Goal: Complete application form: Complete application form

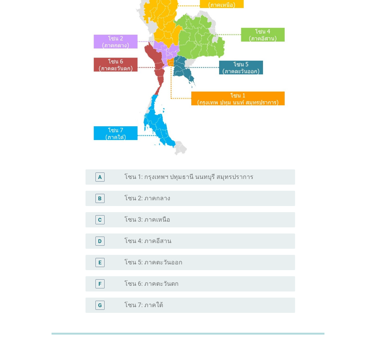
scroll to position [76, 0]
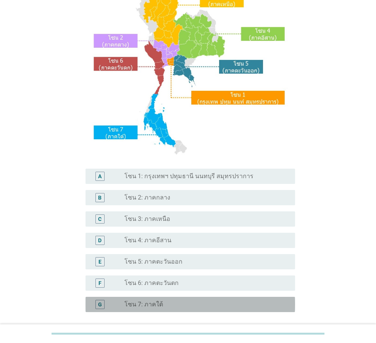
click at [146, 306] on label "โซน 7: ภาคใต้" at bounding box center [143, 305] width 39 height 8
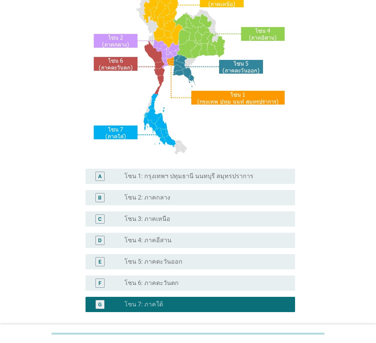
scroll to position [143, 0]
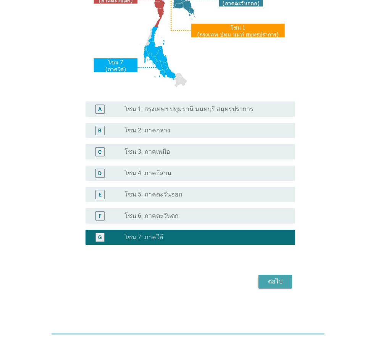
click at [277, 275] on button "ต่อไป" at bounding box center [275, 282] width 34 height 14
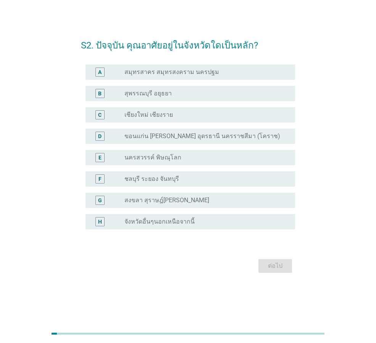
scroll to position [0, 0]
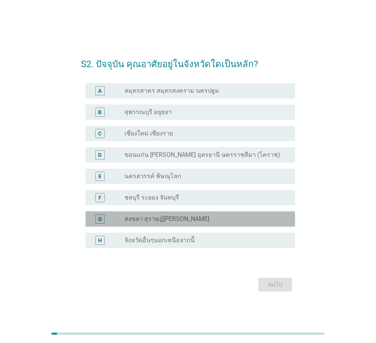
click at [154, 217] on label "สงขลา สุราษฎ์[PERSON_NAME]" at bounding box center [166, 219] width 85 height 8
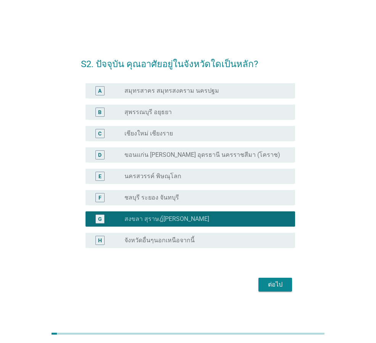
click at [278, 282] on div "ต่อไป" at bounding box center [274, 284] width 21 height 9
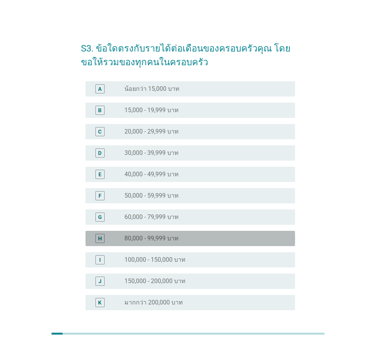
click at [124, 236] on div "H" at bounding box center [108, 238] width 33 height 9
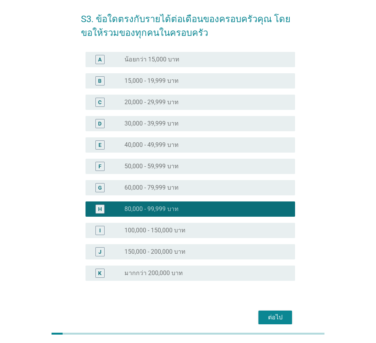
scroll to position [65, 0]
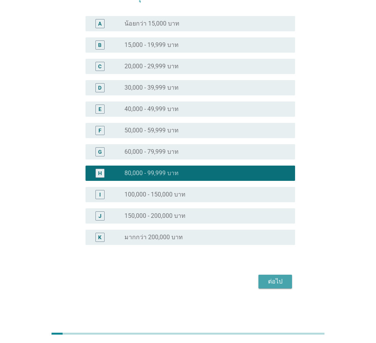
click at [274, 276] on button "ต่อไป" at bounding box center [275, 282] width 34 height 14
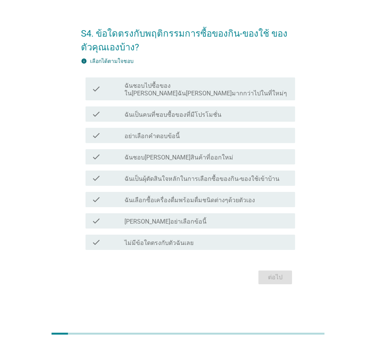
scroll to position [0, 0]
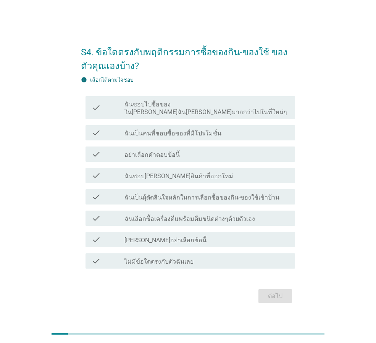
click at [152, 131] on label "ฉันเป็นคนที่ชอบซื้อของที่มีโปรโมชั่น" at bounding box center [172, 134] width 97 height 8
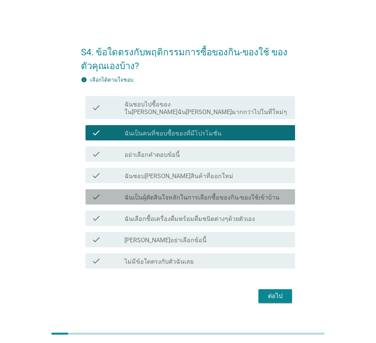
click at [140, 194] on label "ฉันเป็นผุ้ตัดสินใจหลักในการเลือกซื้อของกิน-ของใช้เข้าบ้าน" at bounding box center [201, 198] width 155 height 8
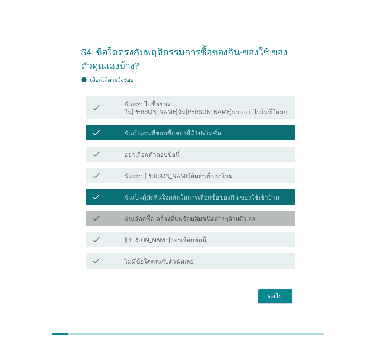
click at [148, 215] on label "ฉันเลือกซื้อเครื่องดื่มพร้อมดื่มชนิดต่างๆด้วยตัวเอง" at bounding box center [189, 219] width 130 height 8
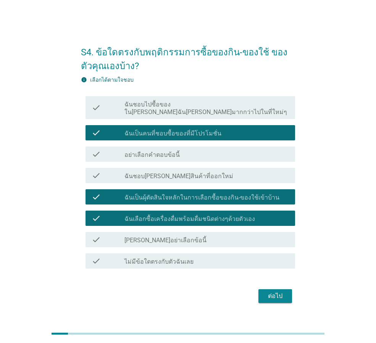
click at [271, 293] on div "ต่อไป" at bounding box center [274, 295] width 21 height 9
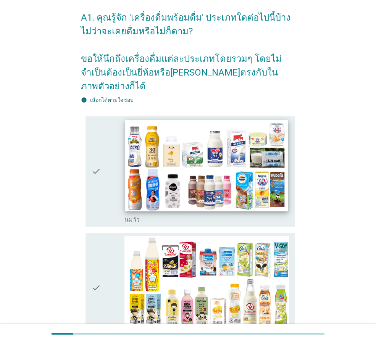
scroll to position [76, 0]
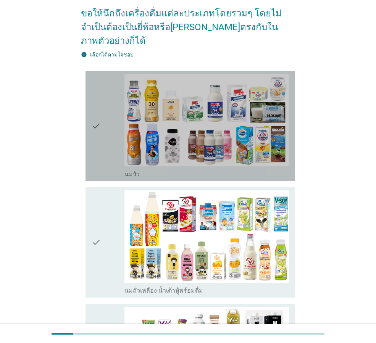
click at [106, 116] on div "check" at bounding box center [108, 126] width 33 height 104
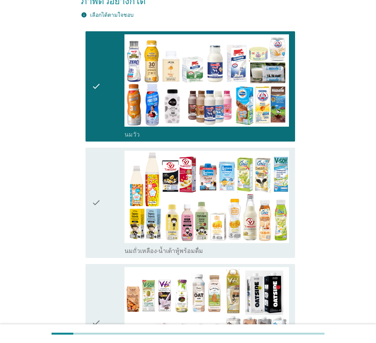
scroll to position [153, 0]
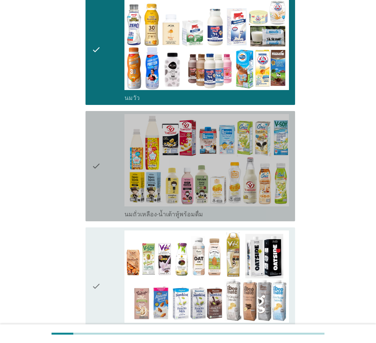
click at [102, 138] on div "check" at bounding box center [108, 166] width 33 height 104
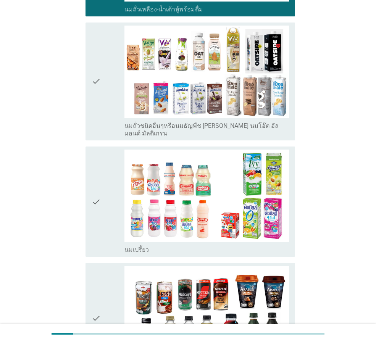
scroll to position [381, 0]
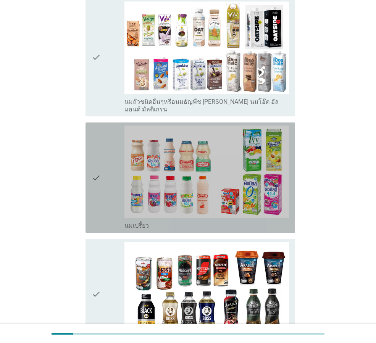
click at [103, 152] on div "check" at bounding box center [108, 177] width 33 height 104
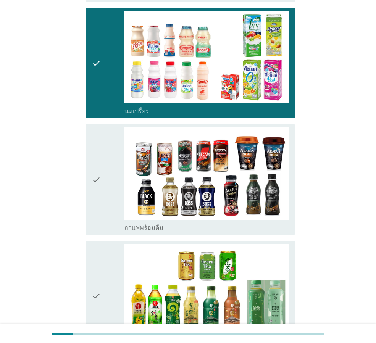
click at [92, 155] on icon "check" at bounding box center [96, 179] width 9 height 104
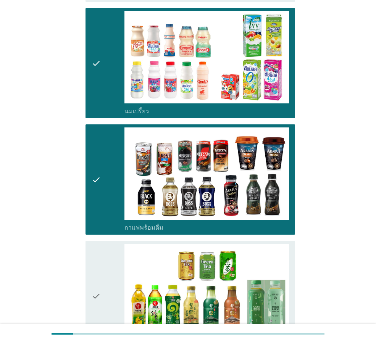
scroll to position [610, 0]
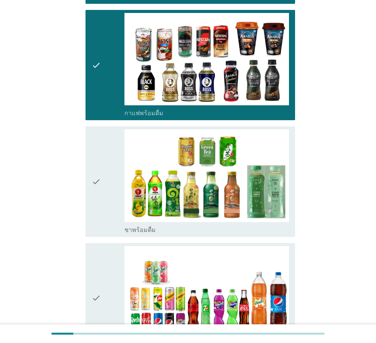
click at [92, 155] on icon "check" at bounding box center [96, 181] width 9 height 104
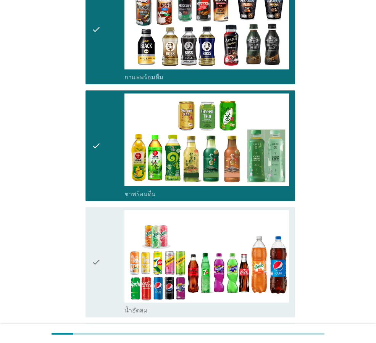
scroll to position [687, 0]
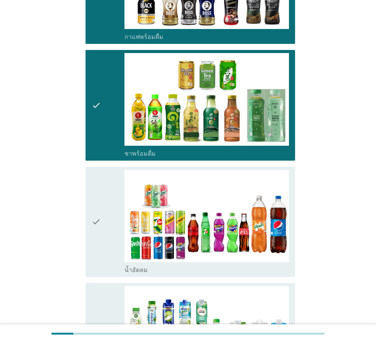
click at [91, 186] on div "check check_box_outline_blank น้ำอัดลม" at bounding box center [189, 222] width 209 height 110
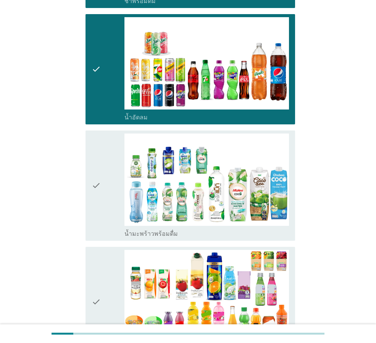
click at [95, 168] on icon "check" at bounding box center [96, 186] width 9 height 104
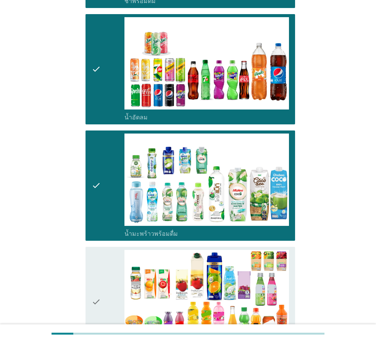
scroll to position [954, 0]
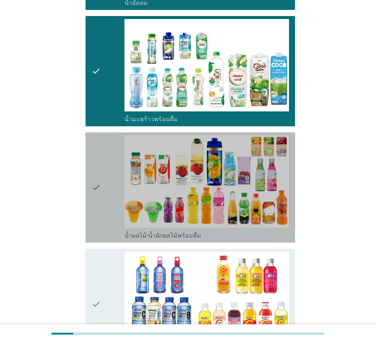
click at [95, 168] on icon "check" at bounding box center [96, 187] width 9 height 104
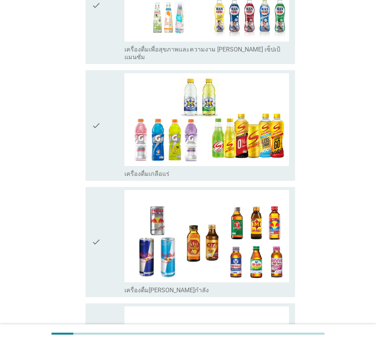
scroll to position [1373, 0]
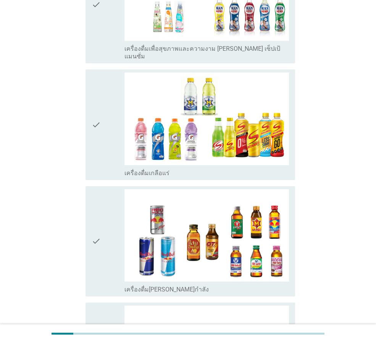
click at [101, 214] on icon "check" at bounding box center [96, 241] width 9 height 104
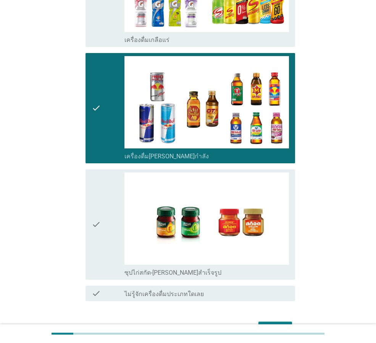
scroll to position [1524, 0]
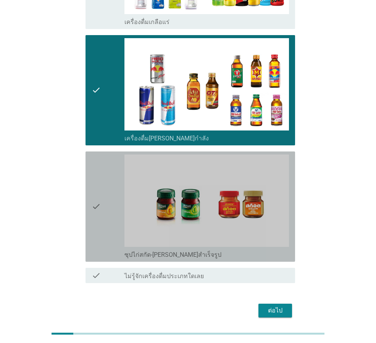
click at [101, 196] on icon "check" at bounding box center [96, 206] width 9 height 104
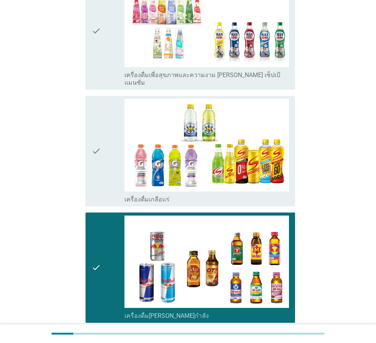
scroll to position [1334, 0]
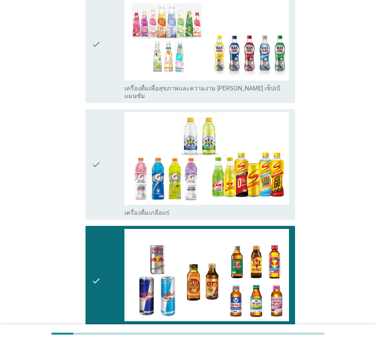
click at [93, 126] on icon "check" at bounding box center [96, 164] width 9 height 104
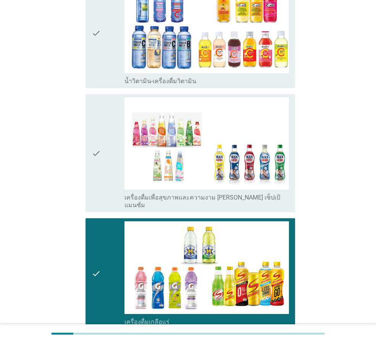
scroll to position [1219, 0]
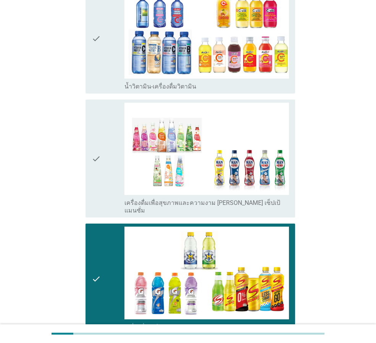
click at [98, 32] on icon "check" at bounding box center [96, 38] width 9 height 104
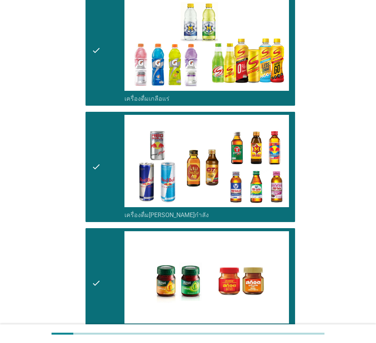
scroll to position [1524, 0]
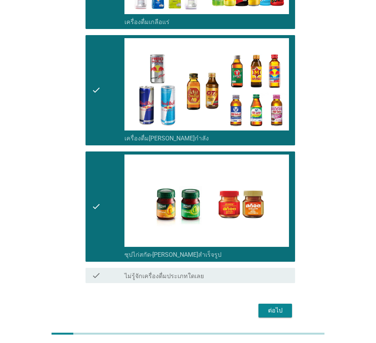
click at [278, 306] on div "ต่อไป" at bounding box center [274, 310] width 21 height 9
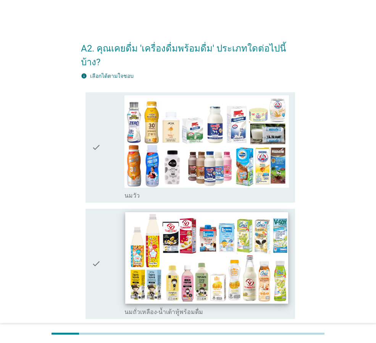
click at [145, 244] on img at bounding box center [206, 258] width 162 height 92
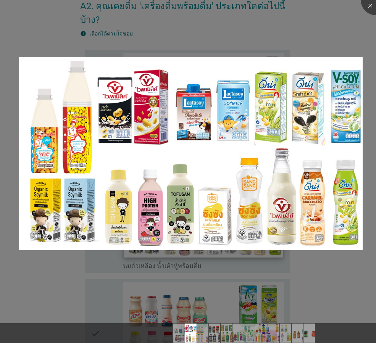
scroll to position [76, 0]
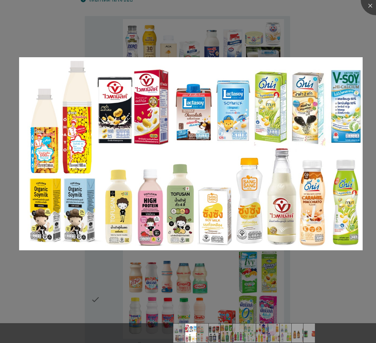
click at [359, 272] on div at bounding box center [188, 171] width 376 height 343
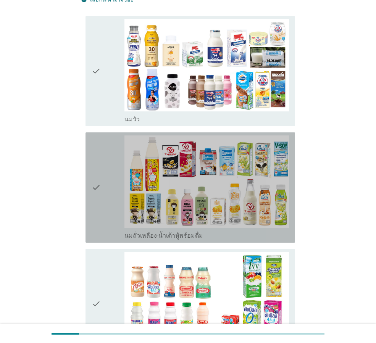
click at [103, 168] on div "check" at bounding box center [108, 187] width 33 height 104
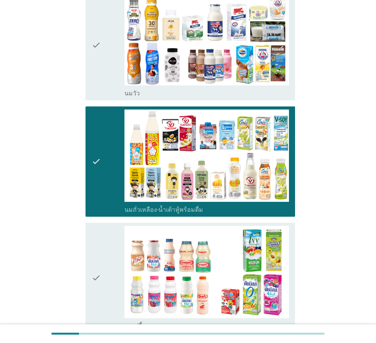
scroll to position [114, 0]
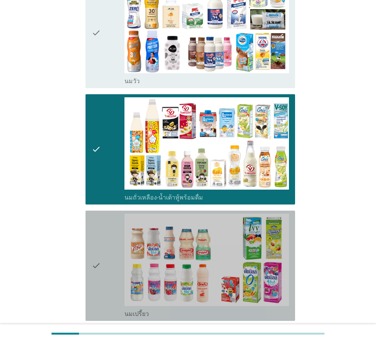
click at [110, 238] on div "check" at bounding box center [108, 266] width 33 height 104
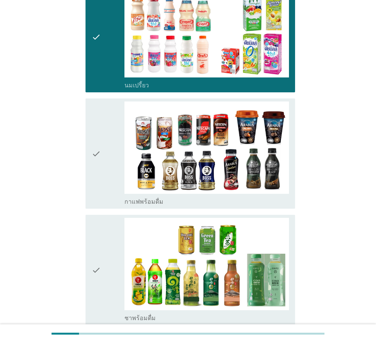
scroll to position [343, 0]
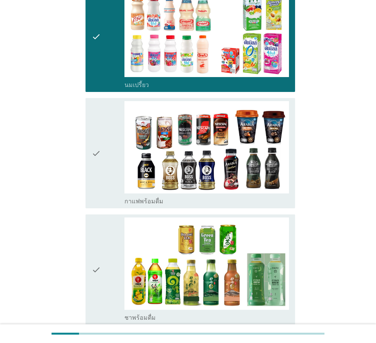
click at [105, 240] on div "check" at bounding box center [108, 269] width 33 height 104
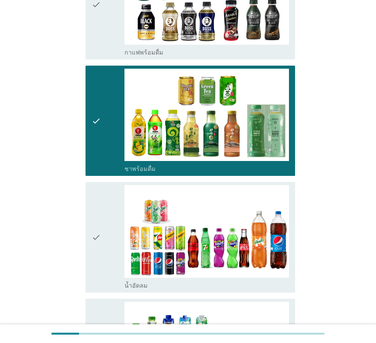
scroll to position [534, 0]
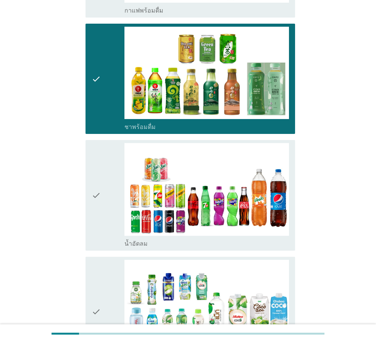
click at [105, 193] on div "check" at bounding box center [108, 195] width 33 height 104
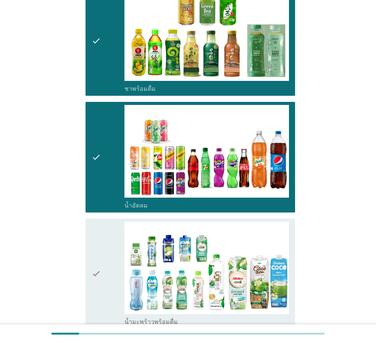
click at [98, 257] on icon "check" at bounding box center [96, 274] width 9 height 104
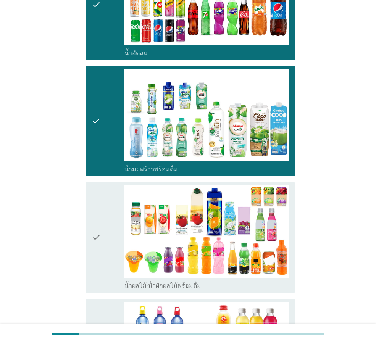
click at [109, 207] on div "check" at bounding box center [108, 237] width 33 height 104
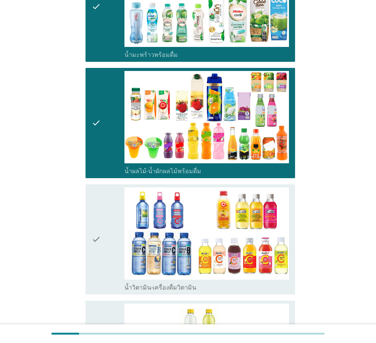
scroll to position [954, 0]
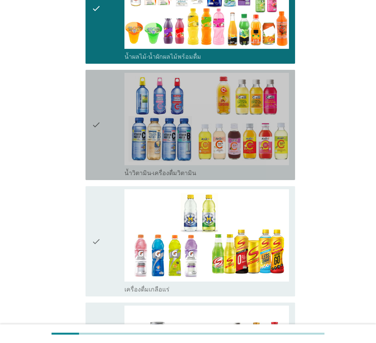
click at [114, 119] on div "check" at bounding box center [108, 125] width 33 height 104
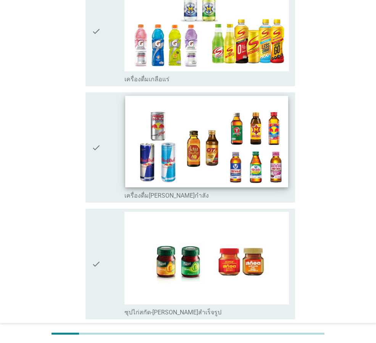
scroll to position [1182, 0]
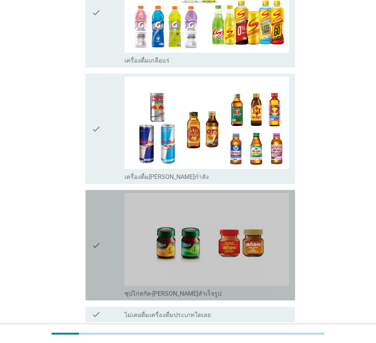
click at [121, 228] on div "check" at bounding box center [108, 245] width 33 height 104
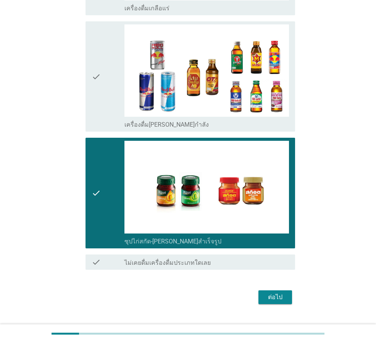
scroll to position [1237, 0]
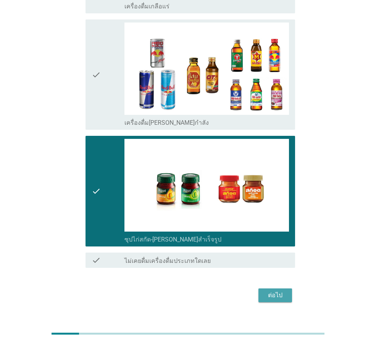
click at [270, 291] on div "ต่อไป" at bounding box center [274, 295] width 21 height 9
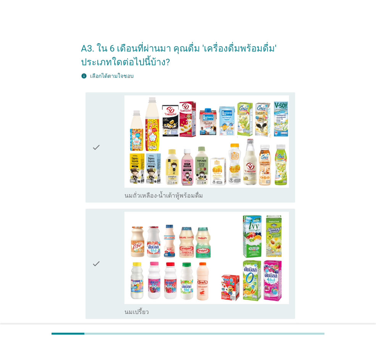
click at [112, 142] on div "check" at bounding box center [108, 147] width 33 height 104
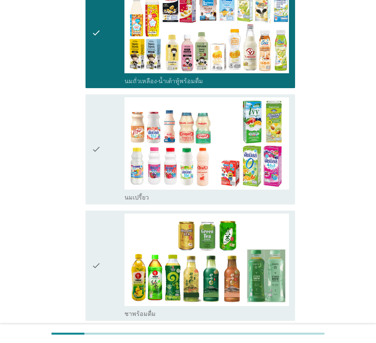
click at [93, 154] on icon "check" at bounding box center [96, 149] width 9 height 104
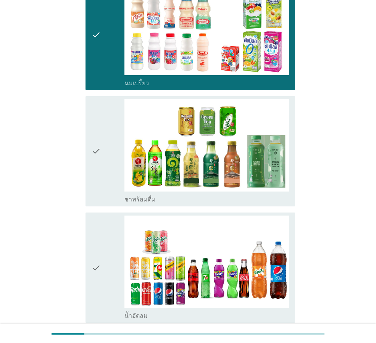
click at [93, 154] on icon "check" at bounding box center [96, 151] width 9 height 104
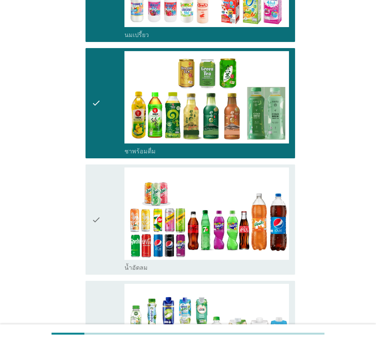
scroll to position [343, 0]
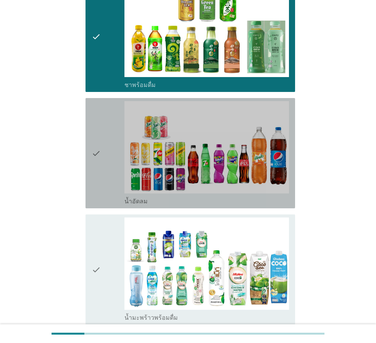
click at [93, 154] on icon "check" at bounding box center [96, 153] width 9 height 104
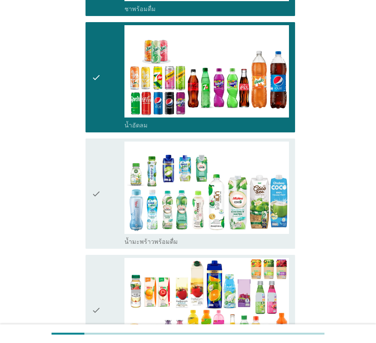
scroll to position [458, 0]
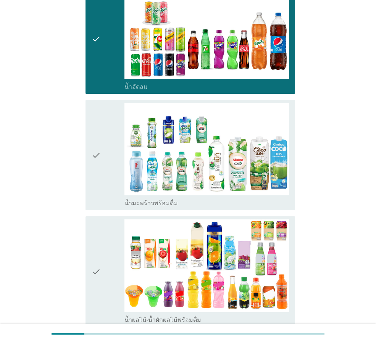
click at [93, 154] on icon "check" at bounding box center [96, 155] width 9 height 104
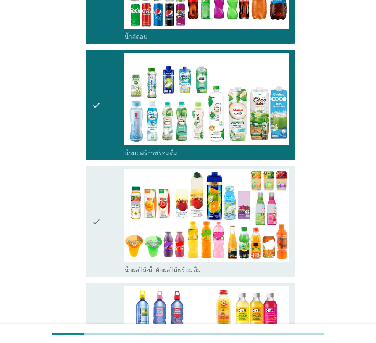
scroll to position [572, 0]
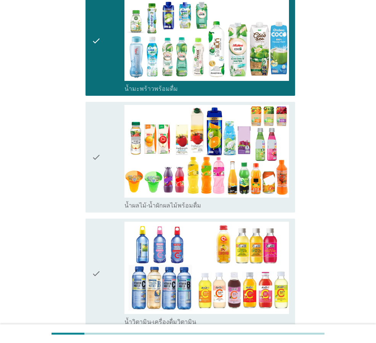
click at [93, 154] on icon "check" at bounding box center [96, 157] width 9 height 104
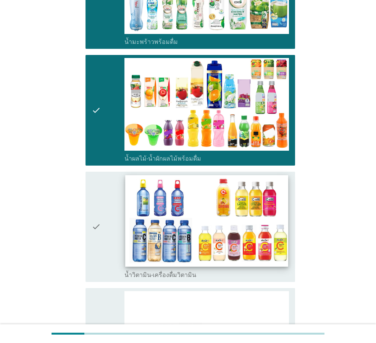
scroll to position [687, 0]
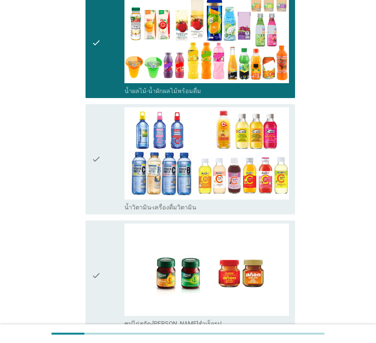
click at [97, 261] on icon "check" at bounding box center [96, 276] width 9 height 104
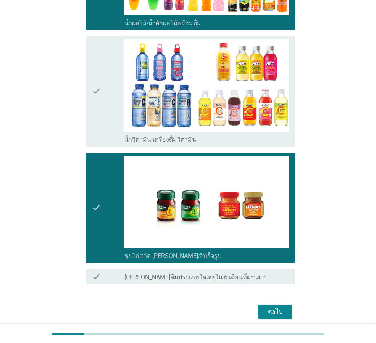
scroll to position [785, 0]
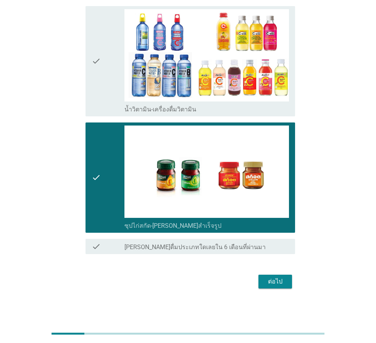
click at [286, 281] on button "ต่อไป" at bounding box center [275, 282] width 34 height 14
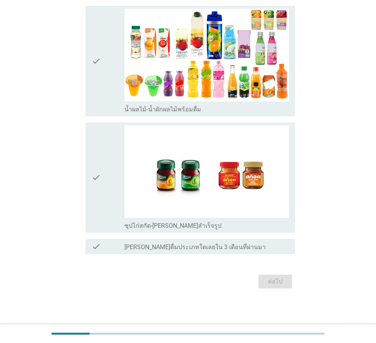
scroll to position [0, 0]
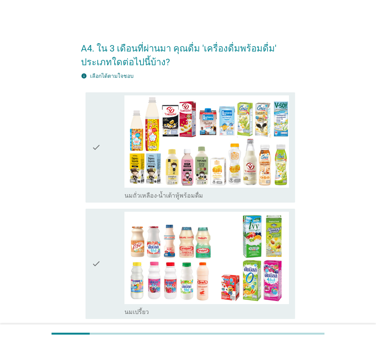
click at [92, 143] on icon "check" at bounding box center [96, 147] width 9 height 104
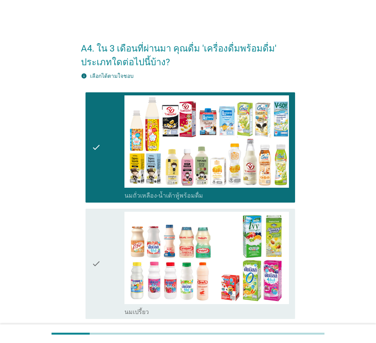
scroll to position [76, 0]
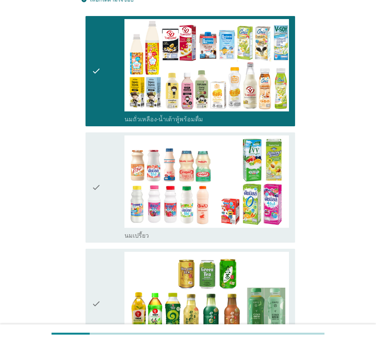
click at [92, 164] on icon "check" at bounding box center [96, 187] width 9 height 104
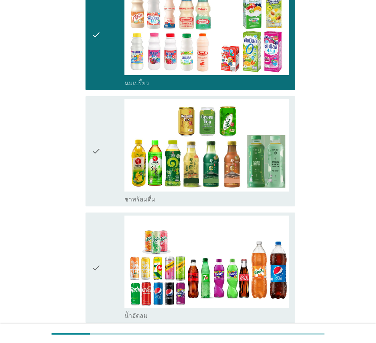
click at [95, 154] on icon "check" at bounding box center [96, 151] width 9 height 104
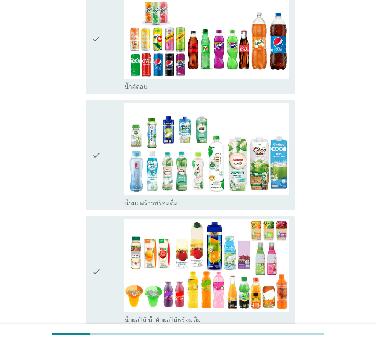
click at [95, 154] on icon "check" at bounding box center [96, 155] width 9 height 104
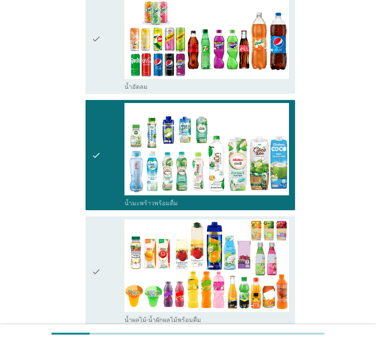
scroll to position [534, 0]
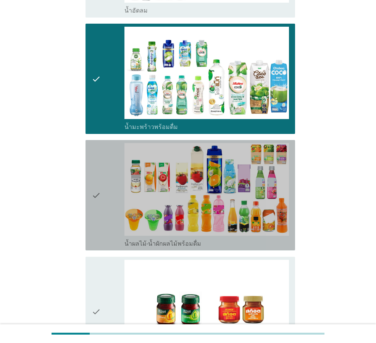
click at [99, 200] on icon "check" at bounding box center [96, 195] width 9 height 104
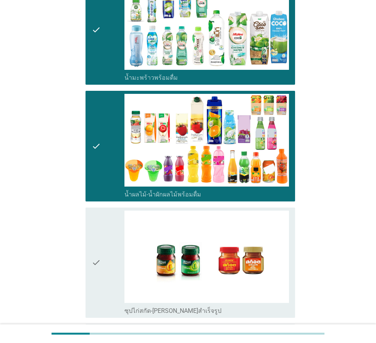
scroll to position [648, 0]
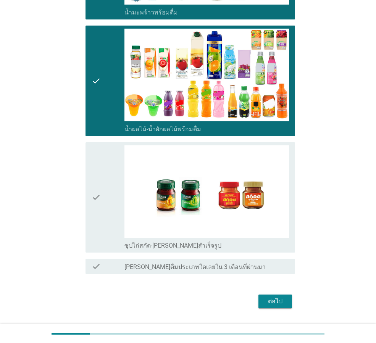
click at [98, 206] on icon "check" at bounding box center [96, 197] width 9 height 104
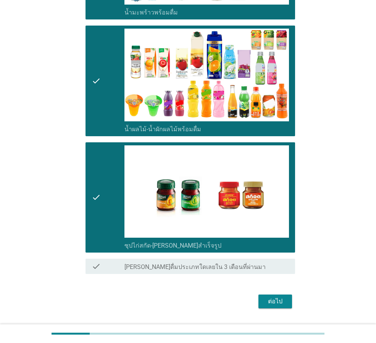
click at [261, 298] on button "ต่อไป" at bounding box center [275, 301] width 34 height 14
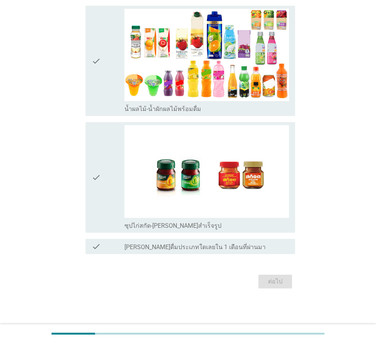
scroll to position [0, 0]
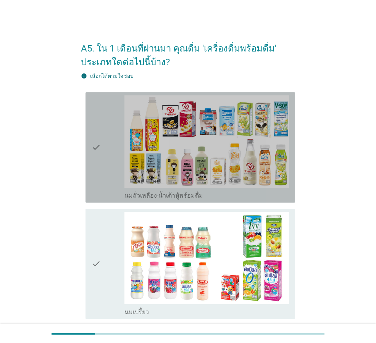
click at [93, 143] on icon "check" at bounding box center [96, 147] width 9 height 104
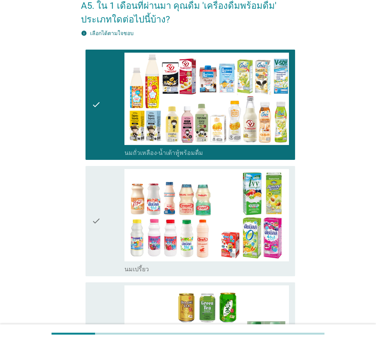
scroll to position [114, 0]
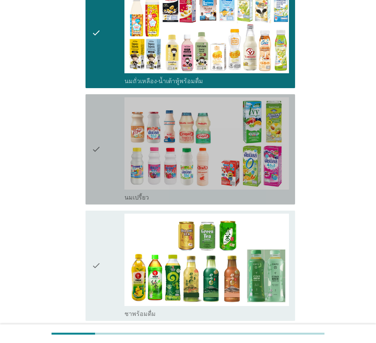
click at [93, 143] on icon "check" at bounding box center [96, 149] width 9 height 104
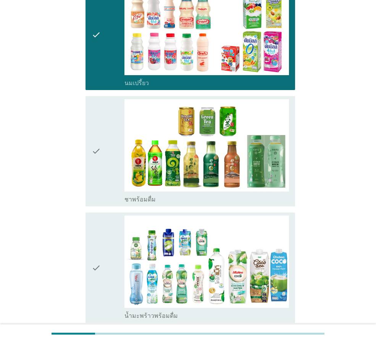
click at [93, 143] on icon "check" at bounding box center [96, 151] width 9 height 104
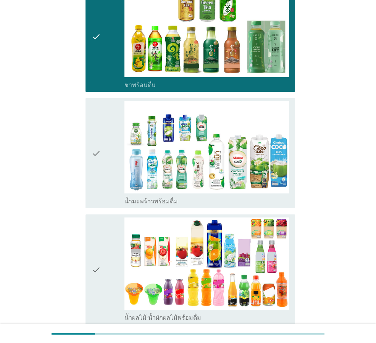
click at [96, 169] on icon "check" at bounding box center [96, 153] width 9 height 104
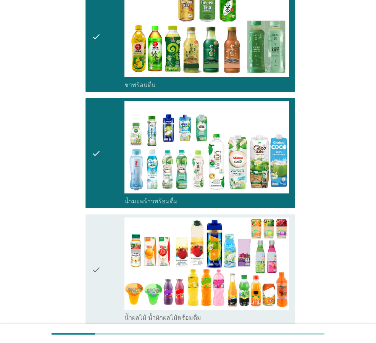
scroll to position [458, 0]
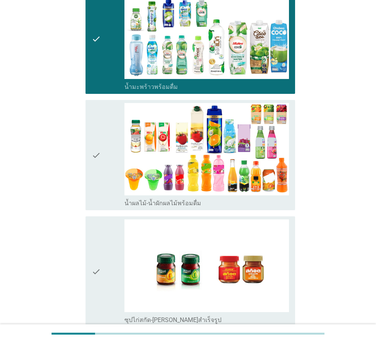
click at [96, 169] on icon "check" at bounding box center [96, 155] width 9 height 104
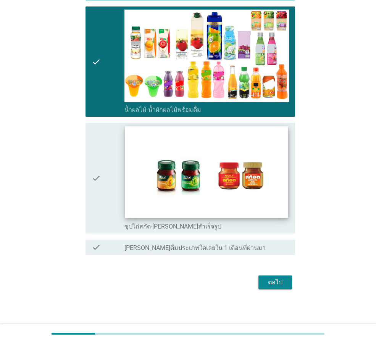
scroll to position [552, 0]
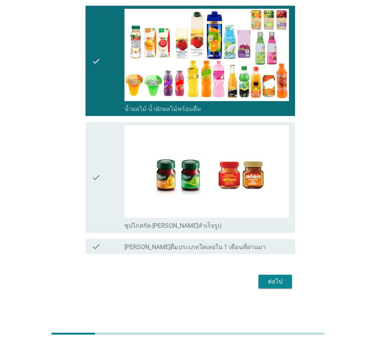
click at [116, 183] on div "check" at bounding box center [108, 177] width 33 height 104
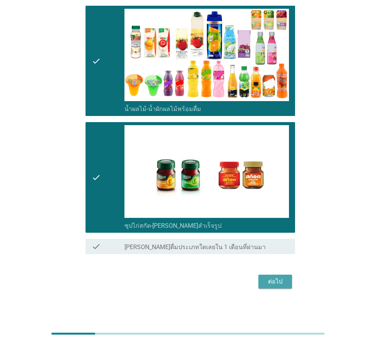
click at [269, 280] on div "ต่อไป" at bounding box center [274, 281] width 21 height 9
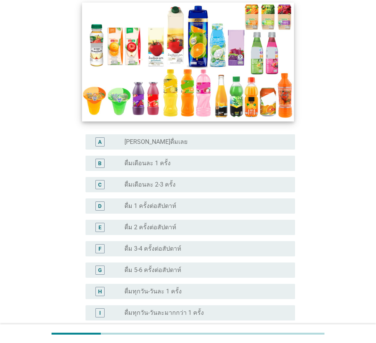
scroll to position [153, 0]
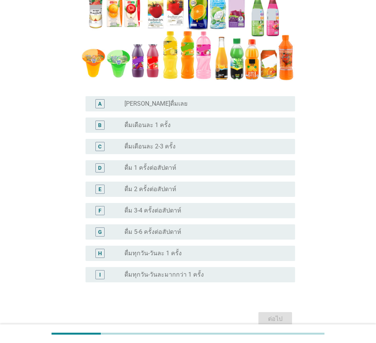
click at [111, 210] on div "F" at bounding box center [108, 210] width 33 height 9
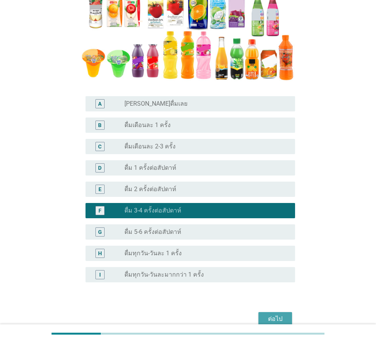
click at [273, 317] on div "ต่อไป" at bounding box center [274, 318] width 21 height 9
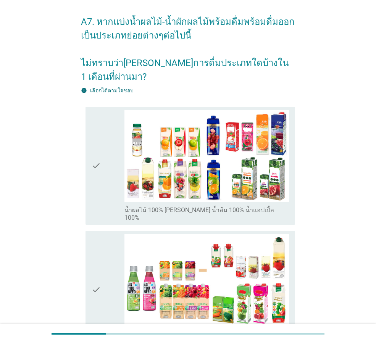
scroll to position [38, 0]
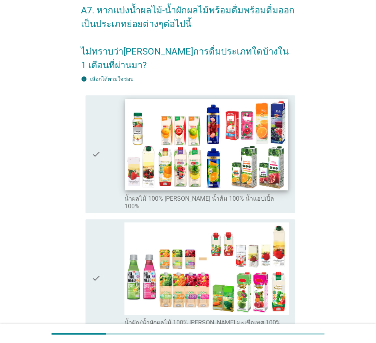
click at [181, 125] on img at bounding box center [206, 145] width 162 height 92
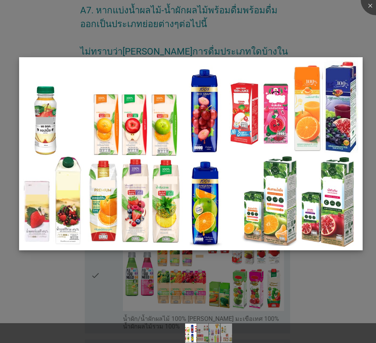
click at [177, 176] on img at bounding box center [190, 153] width 343 height 193
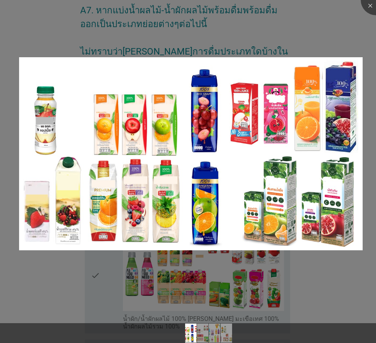
click at [337, 285] on div at bounding box center [188, 171] width 376 height 343
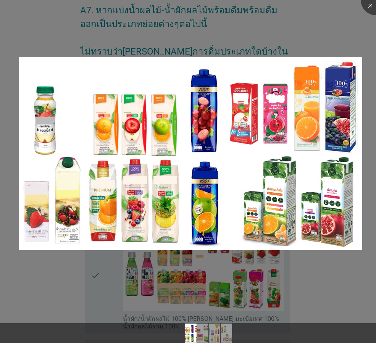
click at [337, 285] on div at bounding box center [188, 171] width 376 height 343
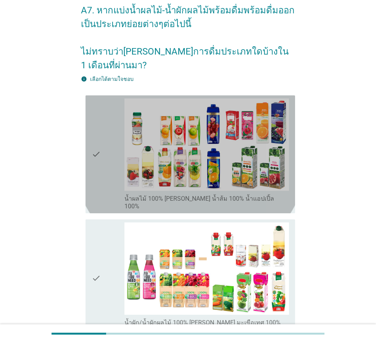
click at [104, 134] on div "check" at bounding box center [108, 154] width 33 height 112
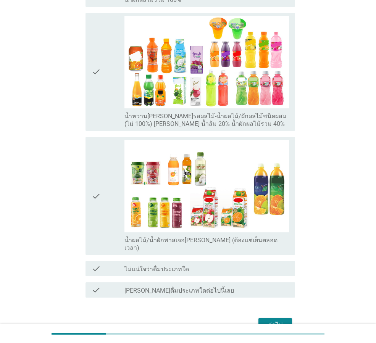
scroll to position [381, 0]
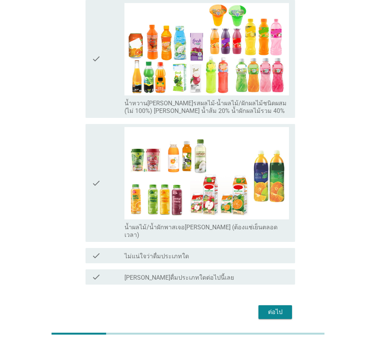
click at [95, 165] on icon "check" at bounding box center [96, 183] width 9 height 112
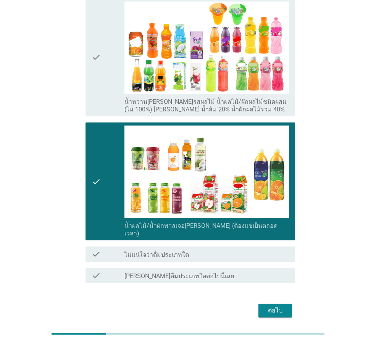
scroll to position [383, 0]
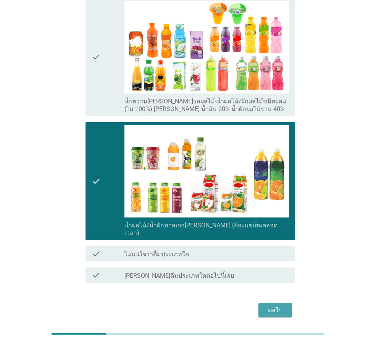
click at [284, 306] on div "ต่อไป" at bounding box center [274, 310] width 21 height 9
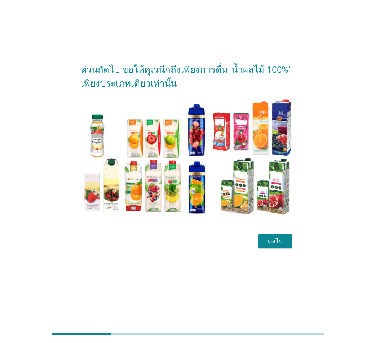
scroll to position [0, 0]
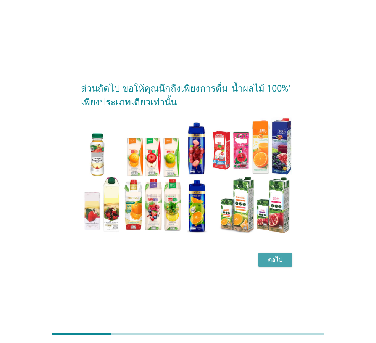
click at [276, 260] on div "ต่อไป" at bounding box center [274, 259] width 21 height 9
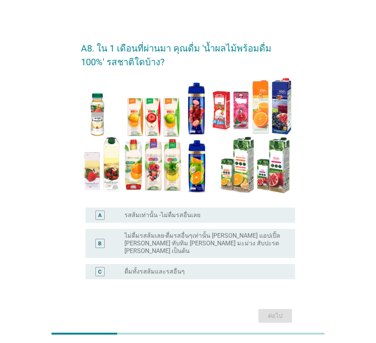
click at [101, 267] on div "C" at bounding box center [99, 271] width 3 height 8
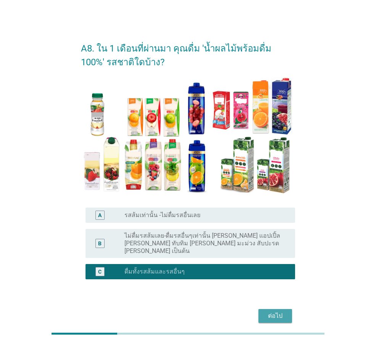
click at [282, 311] on div "ต่อไป" at bounding box center [274, 315] width 21 height 9
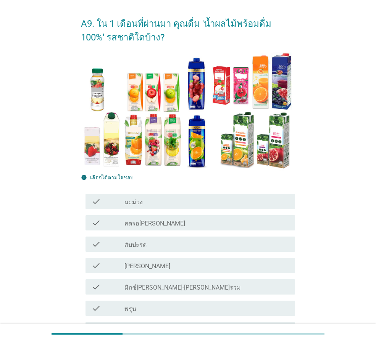
scroll to position [38, 0]
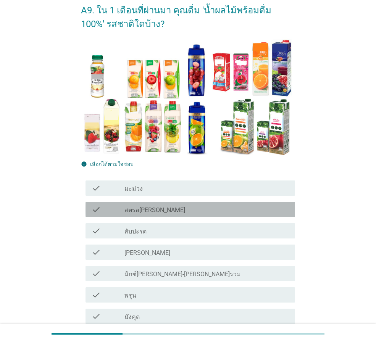
click at [141, 213] on label "สตรอ[PERSON_NAME]" at bounding box center [154, 210] width 61 height 8
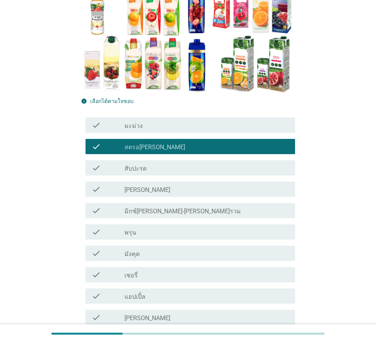
scroll to position [114, 0]
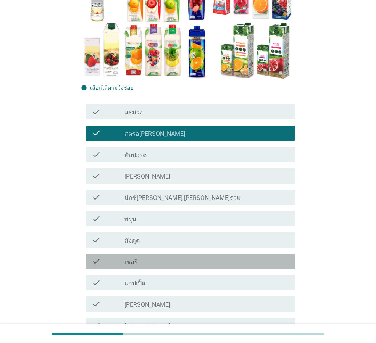
click at [132, 262] on label "เชอรี่" at bounding box center [130, 262] width 13 height 8
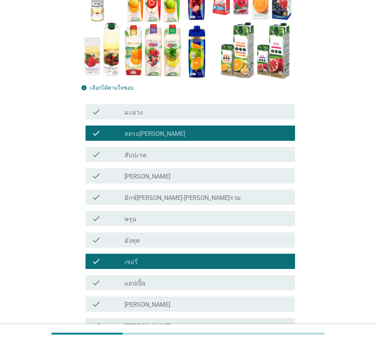
click at [132, 286] on label "แอปเปิ้ล" at bounding box center [134, 284] width 21 height 8
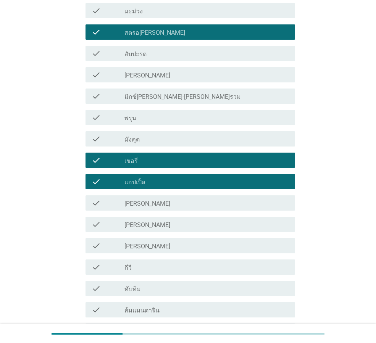
scroll to position [229, 0]
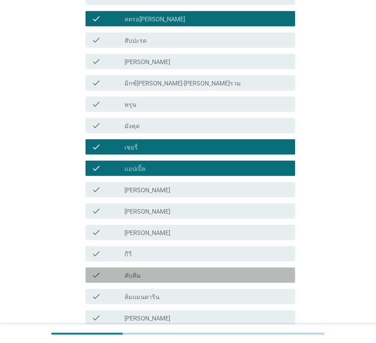
click at [128, 272] on label "ทับทิม" at bounding box center [132, 276] width 16 height 8
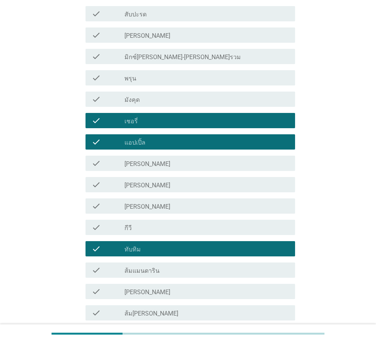
scroll to position [305, 0]
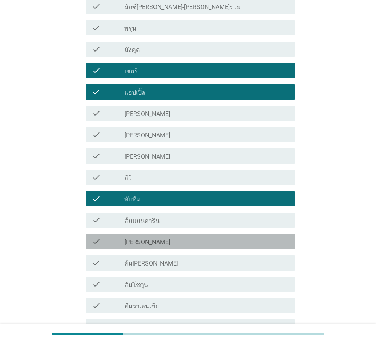
click at [145, 243] on label "[PERSON_NAME]" at bounding box center [147, 242] width 46 height 8
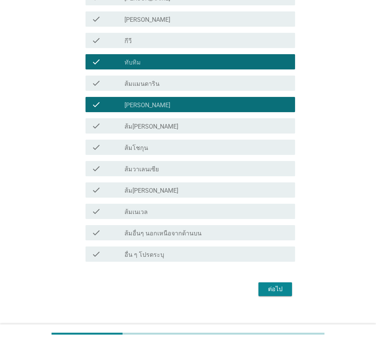
scroll to position [450, 0]
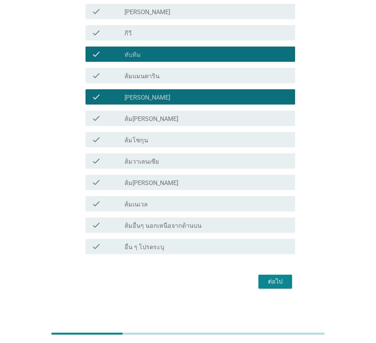
click at [273, 281] on div "ต่อไป" at bounding box center [274, 281] width 21 height 9
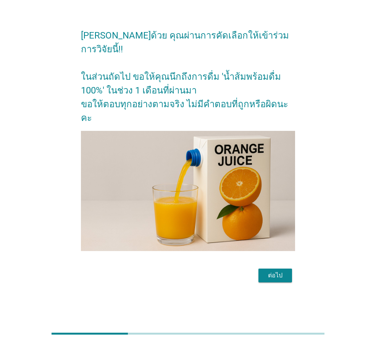
scroll to position [0, 0]
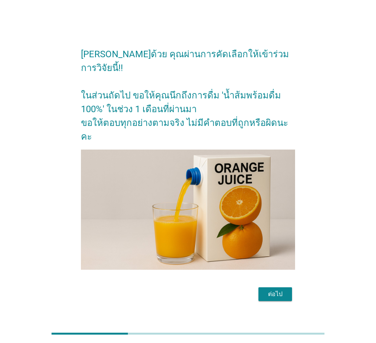
click at [274, 290] on div "ต่อไป" at bounding box center [274, 294] width 21 height 9
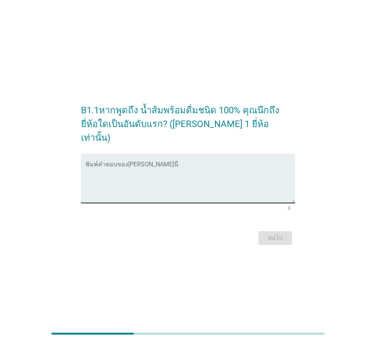
click at [141, 178] on textarea "พิมพ์คำตอบของคุณ ที่นี่" at bounding box center [189, 183] width 209 height 40
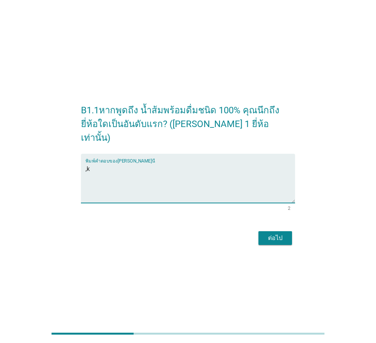
type textarea ","
type textarea "[PERSON_NAME]"
click at [280, 233] on div "ต่อไป" at bounding box center [274, 237] width 21 height 9
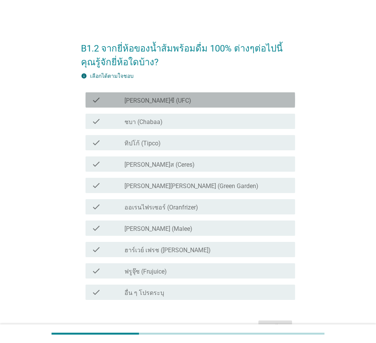
click at [152, 105] on div "check check_box_outline_blank [PERSON_NAME]ซี (UFC)" at bounding box center [189, 99] width 209 height 15
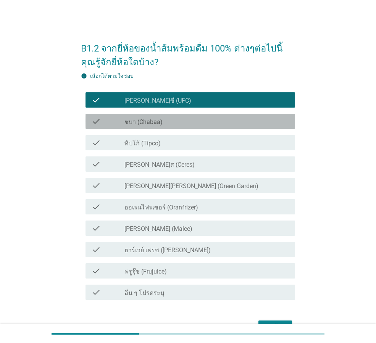
click at [143, 124] on label "ชบา (Chabaa)" at bounding box center [143, 122] width 38 height 8
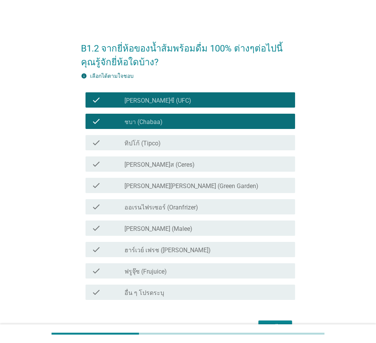
click at [140, 138] on div "check_box_outline_blank ทิปโก้ (Tipco)" at bounding box center [206, 142] width 164 height 9
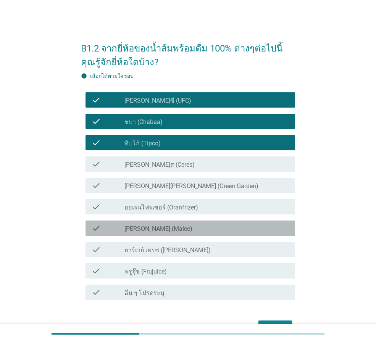
click at [143, 222] on div "check check_box_outline_blank [PERSON_NAME] (Malee)" at bounding box center [189, 227] width 209 height 15
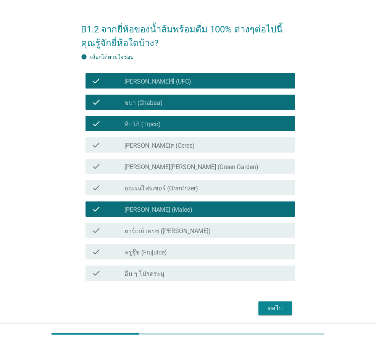
scroll to position [38, 0]
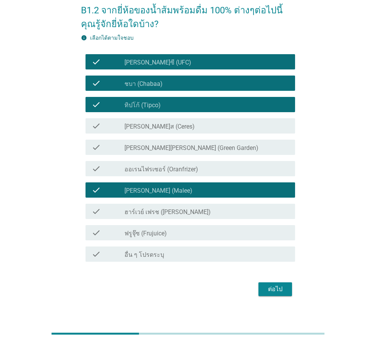
click at [274, 285] on div "ต่อไป" at bounding box center [274, 289] width 21 height 9
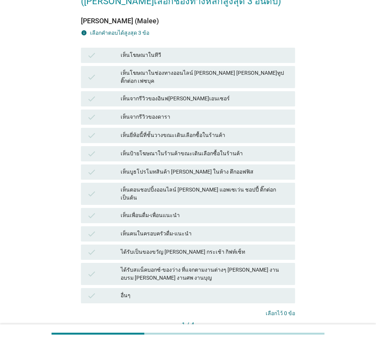
scroll to position [76, 0]
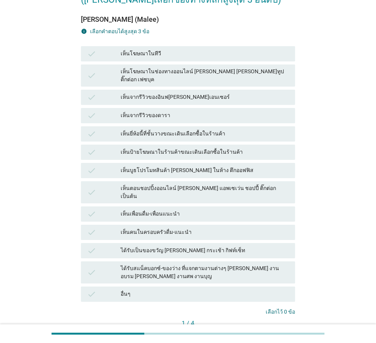
click at [153, 129] on div "เห็นยี่ห้อนี้ที่ชั้นวางขณะเดินเลือกซื้อในร้านค้า" at bounding box center [205, 133] width 168 height 9
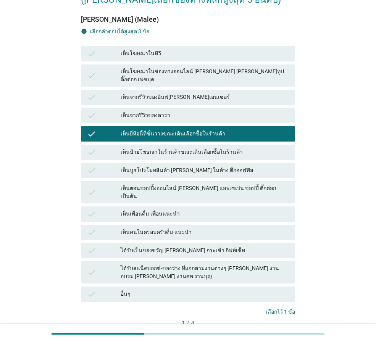
click at [142, 166] on div "เห็นบูธโปรโมทสินค้า [PERSON_NAME] ในห้าง ตึกออฟฟิส" at bounding box center [205, 170] width 168 height 9
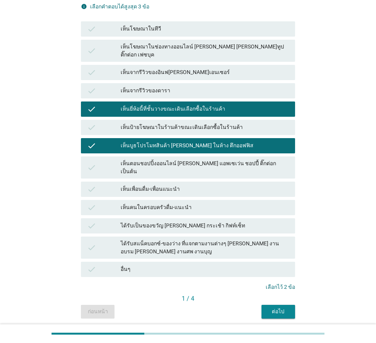
scroll to position [115, 0]
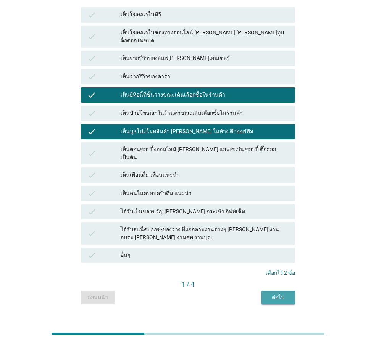
click at [277, 293] on div "ต่อไป" at bounding box center [277, 297] width 21 height 8
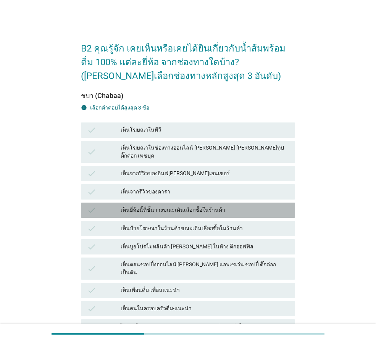
click at [164, 206] on div "เห็นยี่ห้อนี้ที่ชั้นวางขณะเดินเลือกซื้อในร้านค้า" at bounding box center [205, 210] width 168 height 9
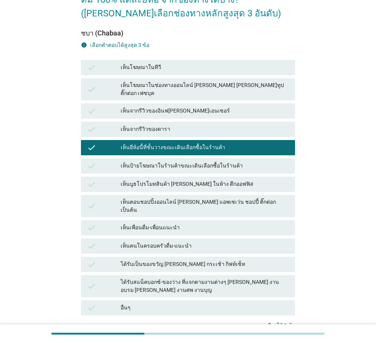
scroll to position [76, 0]
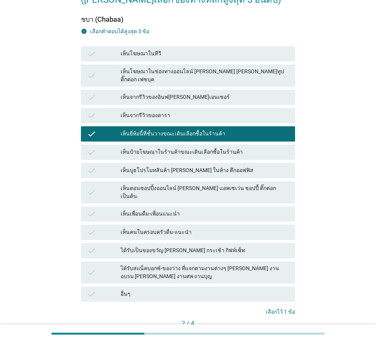
click at [280, 332] on div "ต่อไป" at bounding box center [277, 336] width 21 height 8
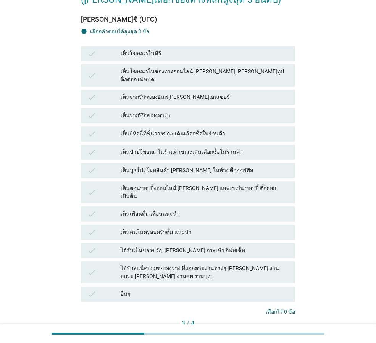
scroll to position [0, 0]
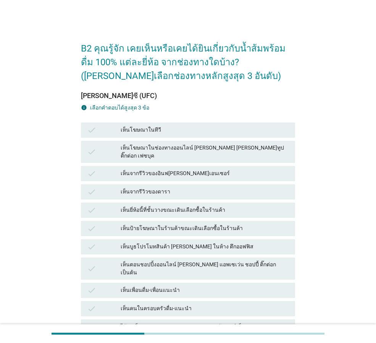
click at [158, 206] on div "เห็นยี่ห้อนี้ที่ชั้นวางขณะเดินเลือกซื้อในร้านค้า" at bounding box center [205, 210] width 168 height 9
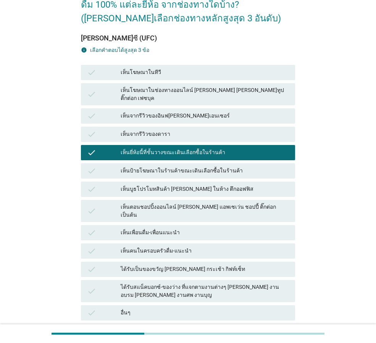
scroll to position [115, 0]
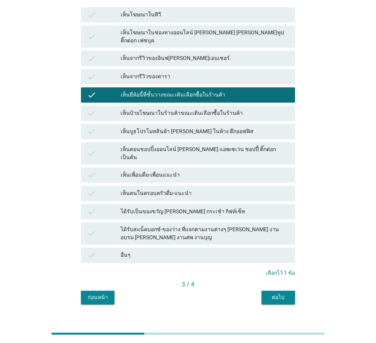
click at [282, 293] on div "ต่อไป" at bounding box center [277, 297] width 21 height 8
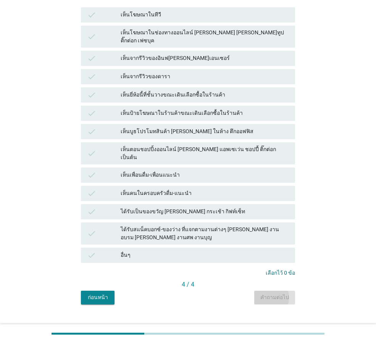
scroll to position [0, 0]
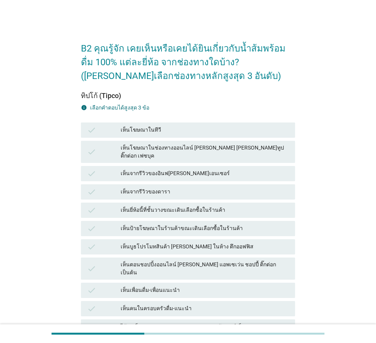
click at [175, 206] on div "เห็นยี่ห้อนี้ที่ชั้นวางขณะเดินเลือกซื้อในร้านค้า" at bounding box center [205, 210] width 168 height 9
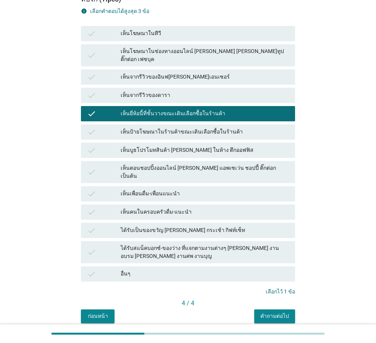
scroll to position [115, 0]
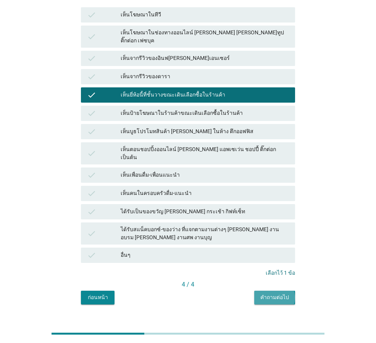
click at [280, 293] on div "คำถามต่อไป" at bounding box center [274, 297] width 29 height 8
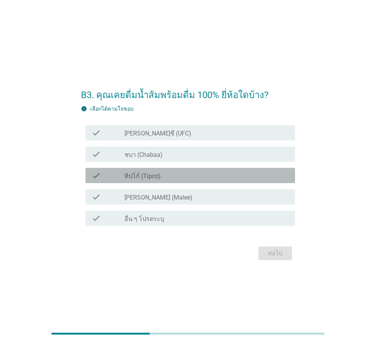
click at [95, 178] on icon "check" at bounding box center [96, 175] width 9 height 9
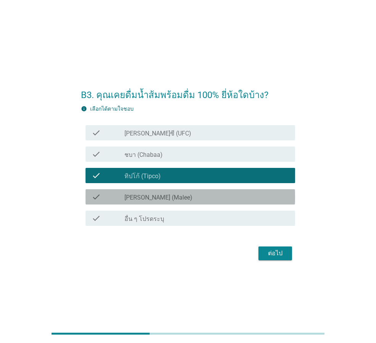
click at [98, 193] on icon "check" at bounding box center [96, 196] width 9 height 9
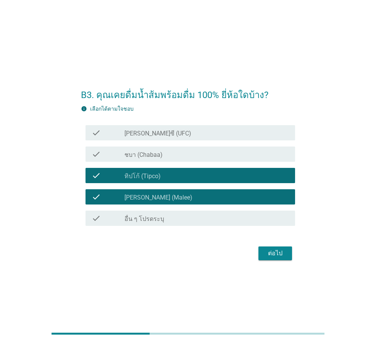
click at [278, 250] on div "ต่อไป" at bounding box center [274, 253] width 21 height 9
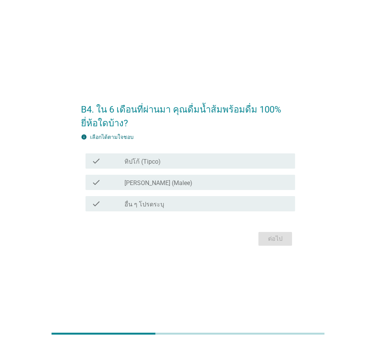
click at [99, 180] on icon "check" at bounding box center [96, 182] width 9 height 9
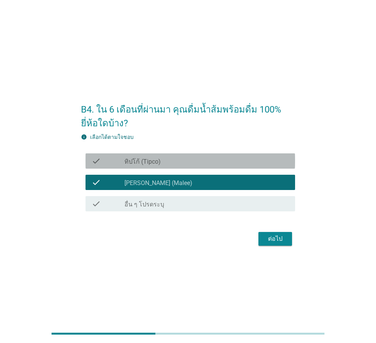
click at [140, 165] on label "ทิปโก้ (Tipco)" at bounding box center [142, 162] width 36 height 8
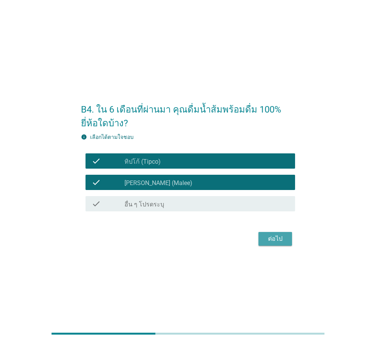
click at [278, 238] on div "ต่อไป" at bounding box center [274, 238] width 21 height 9
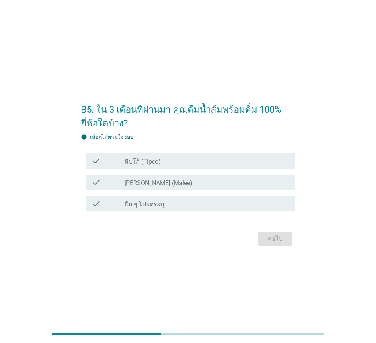
click at [151, 182] on label "[PERSON_NAME] (Malee)" at bounding box center [158, 183] width 68 height 8
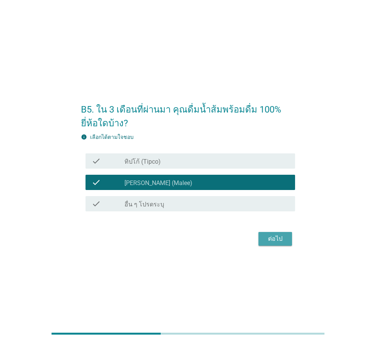
click at [265, 239] on div "ต่อไป" at bounding box center [274, 238] width 21 height 9
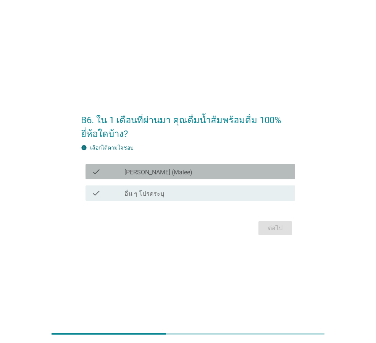
click at [134, 175] on label "[PERSON_NAME] (Malee)" at bounding box center [158, 173] width 68 height 8
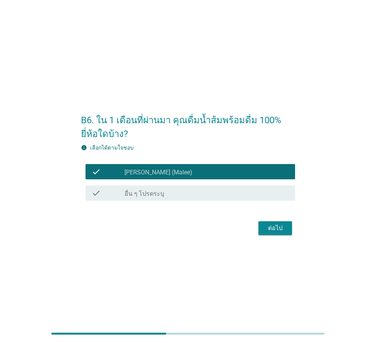
click at [274, 227] on div "ต่อไป" at bounding box center [274, 228] width 21 height 9
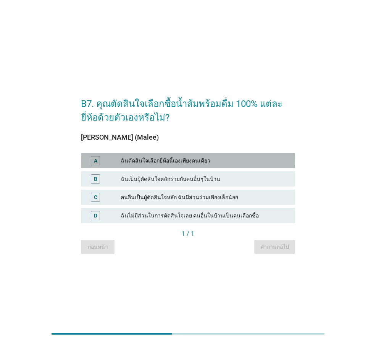
click at [166, 162] on div "ฉันตัดสินใจเลือกยี่ห้อนี้เองเพียงคนเดียว" at bounding box center [205, 160] width 168 height 9
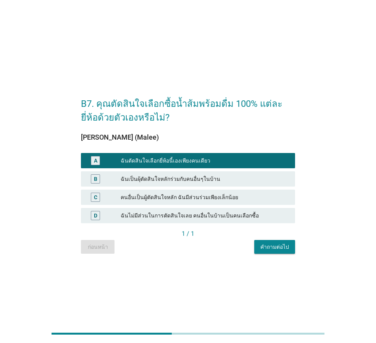
click at [283, 250] on div "คำถามต่อไป" at bounding box center [274, 247] width 29 height 8
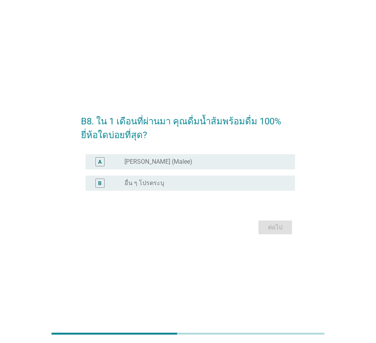
click at [156, 167] on div "A radio_button_unchecked [PERSON_NAME] (Malee)" at bounding box center [189, 161] width 209 height 15
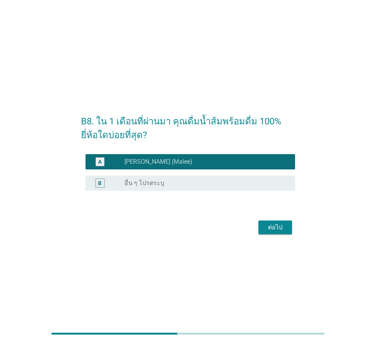
click at [276, 228] on div "ต่อไป" at bounding box center [274, 227] width 21 height 9
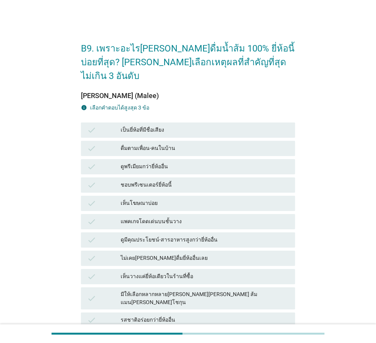
scroll to position [38, 0]
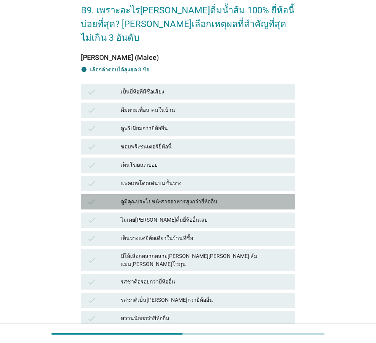
click at [124, 197] on div "ดูมีคุณประโยชน์-สารอาหารสูงกว่ายี่ห้ออื่น" at bounding box center [205, 201] width 168 height 9
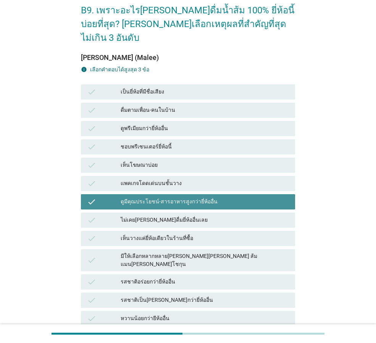
click at [124, 197] on div "ดูมีคุณประโยชน์-สารอาหารสูงกว่ายี่ห้ออื่น" at bounding box center [205, 201] width 168 height 9
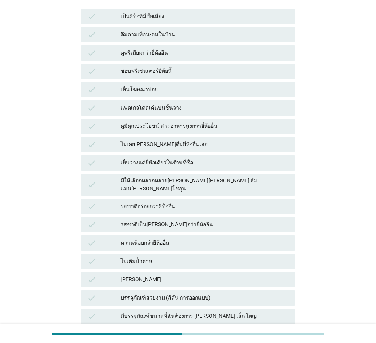
scroll to position [153, 0]
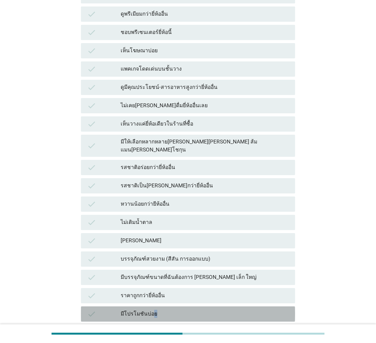
click at [153, 306] on div "check มีโปรโมชันบ่อย" at bounding box center [188, 313] width 214 height 15
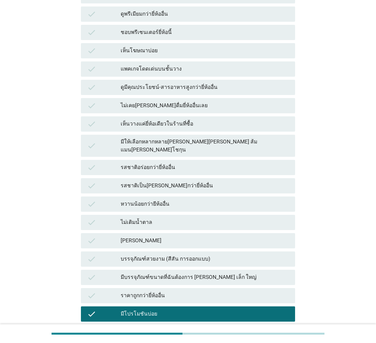
click at [149, 181] on div "รสชาติเป็น[PERSON_NAME]กว่ายี่ห้ออื่น" at bounding box center [205, 185] width 168 height 9
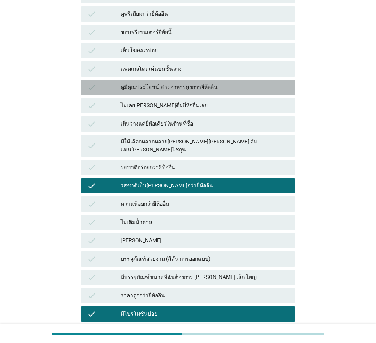
click at [164, 83] on div "ดูมีคุณประโยชน์-สารอาหารสูงกว่ายี่ห้ออื่น" at bounding box center [205, 87] width 168 height 9
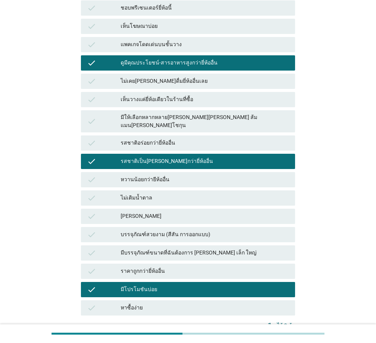
scroll to position [191, 0]
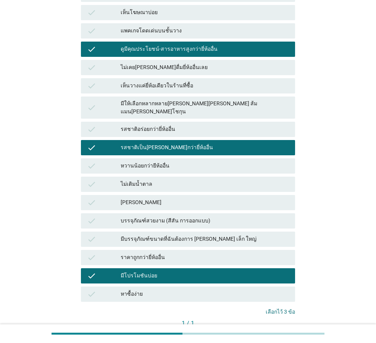
click at [281, 332] on div "คำถามต่อไป" at bounding box center [274, 336] width 29 height 8
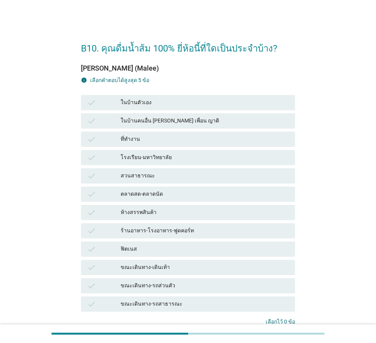
click at [137, 101] on div "ในบ้านตัวเอง" at bounding box center [205, 102] width 168 height 9
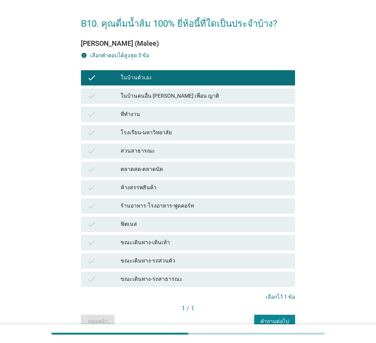
scroll to position [38, 0]
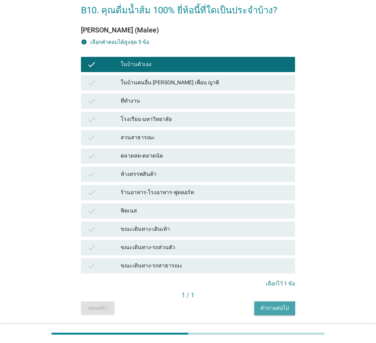
click at [282, 311] on div "คำถามต่อไป" at bounding box center [274, 308] width 29 height 8
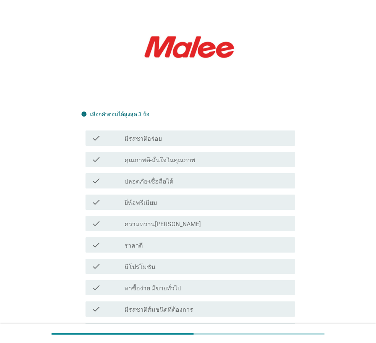
scroll to position [114, 0]
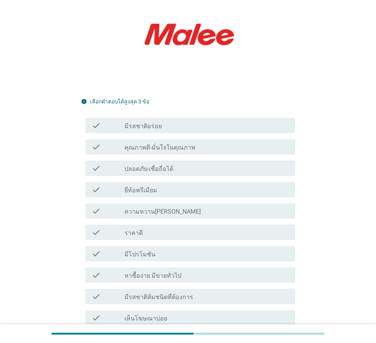
click at [136, 251] on label "มีโปรโมชัน" at bounding box center [139, 255] width 31 height 8
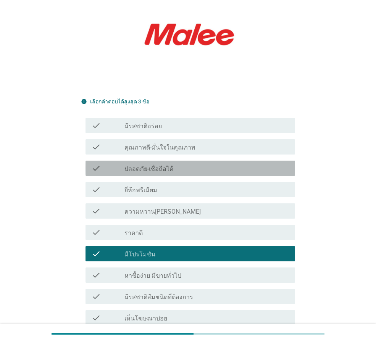
click at [142, 165] on label "ปลอดภัย-เชื่อถือได้" at bounding box center [148, 169] width 49 height 8
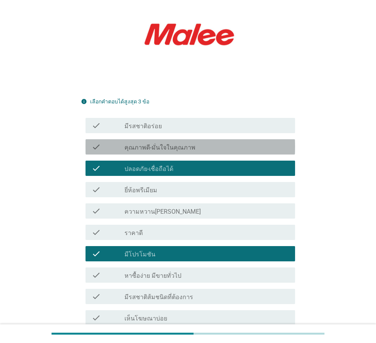
click at [153, 142] on div "check_box_outline_blank คุณภาพดี-มั่นใจในคุณภาพ" at bounding box center [206, 146] width 164 height 9
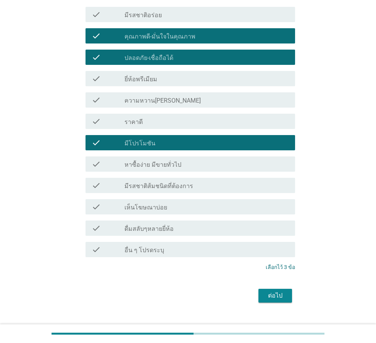
scroll to position [226, 0]
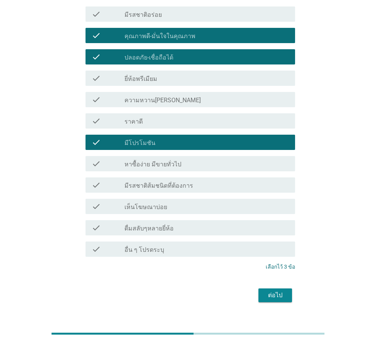
click at [272, 291] on div "ต่อไป" at bounding box center [274, 295] width 21 height 9
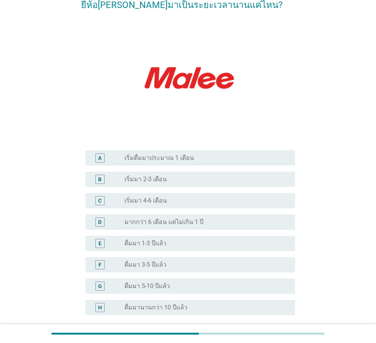
scroll to position [76, 0]
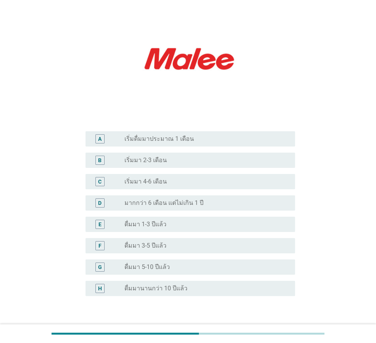
click at [151, 264] on label "ดื่มมา 5-10 ปีแล้ว" at bounding box center [146, 267] width 45 height 8
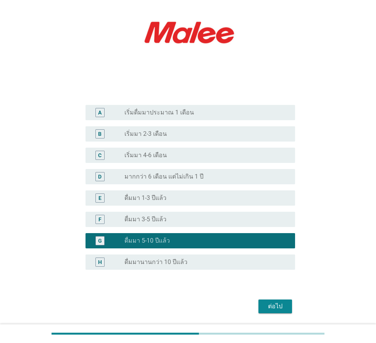
scroll to position [127, 0]
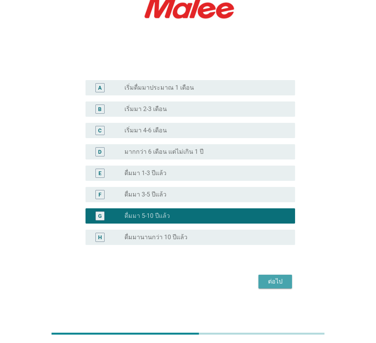
click at [278, 282] on div "ต่อไป" at bounding box center [274, 281] width 21 height 9
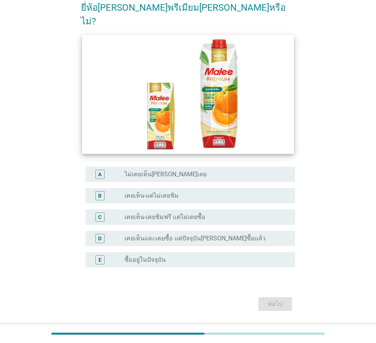
scroll to position [63, 0]
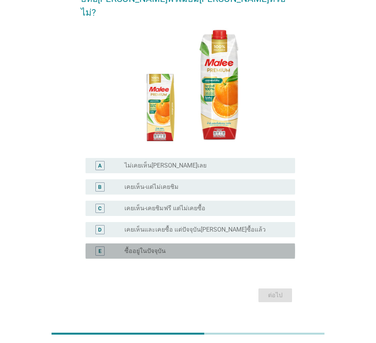
click at [99, 247] on div "E" at bounding box center [99, 251] width 3 height 8
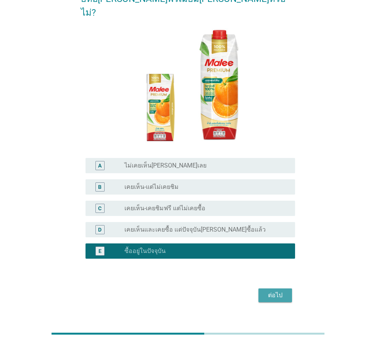
click at [289, 288] on button "ต่อไป" at bounding box center [275, 295] width 34 height 14
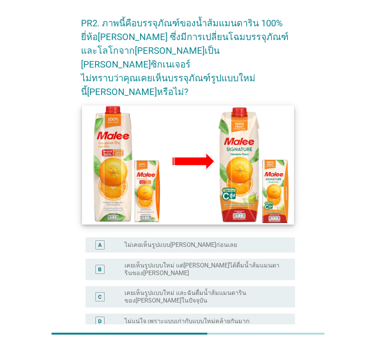
scroll to position [38, 0]
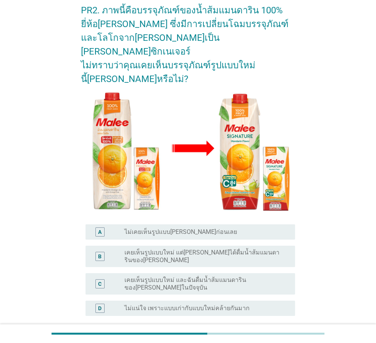
click at [95, 304] on div "D" at bounding box center [100, 308] width 16 height 9
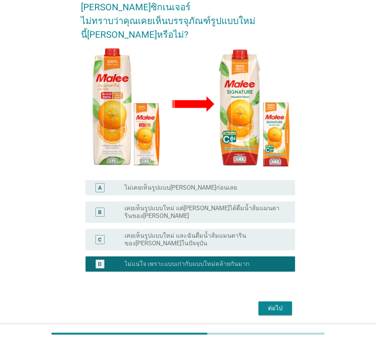
scroll to position [83, 0]
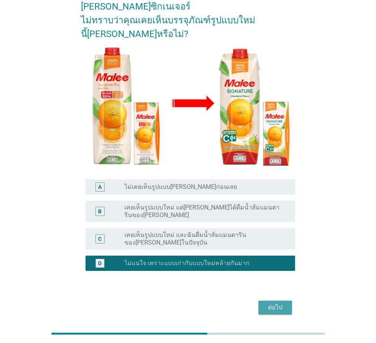
click at [275, 303] on div "ต่อไป" at bounding box center [274, 307] width 21 height 9
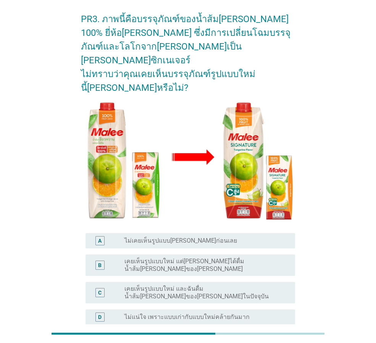
scroll to position [38, 0]
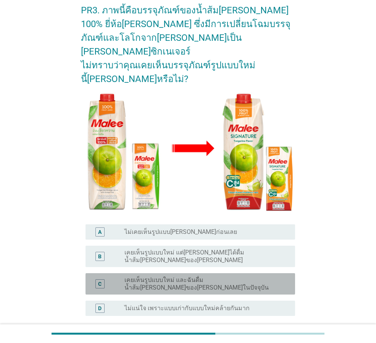
click at [180, 276] on label "เคยเห็นรูปแบบใหม่ และฉันดื่มน้ำส้ม[PERSON_NAME]ของ[PERSON_NAME]ในปัจจุบัน" at bounding box center [203, 283] width 158 height 15
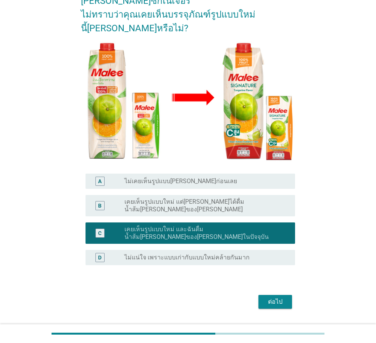
scroll to position [89, 0]
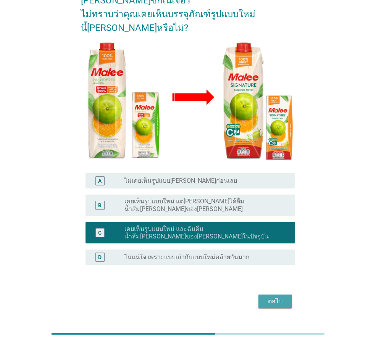
click at [277, 297] on div "ต่อไป" at bounding box center [274, 301] width 21 height 9
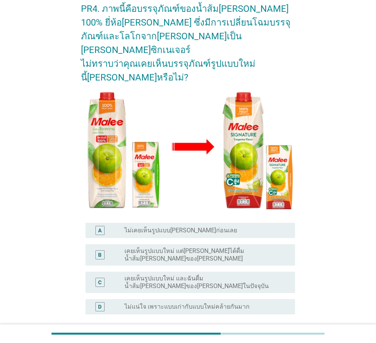
scroll to position [76, 0]
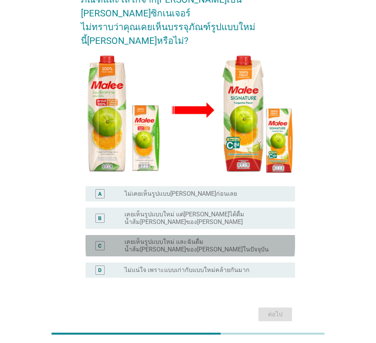
click at [209, 238] on label "เคยเห็นรูปแบบใหม่ และฉันดื่มน้ำส้ม[PERSON_NAME]ของ[PERSON_NAME]ในปัจจุบัน" at bounding box center [203, 245] width 158 height 15
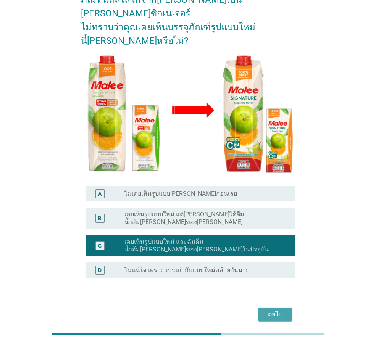
click at [275, 307] on button "ต่อไป" at bounding box center [275, 314] width 34 height 14
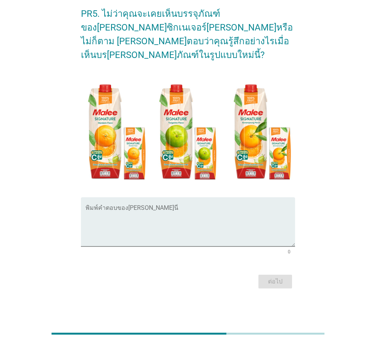
scroll to position [0, 0]
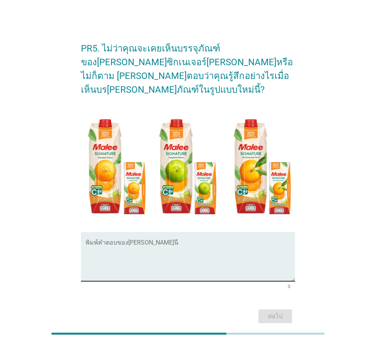
click at [124, 248] on textarea "พิมพ์คำตอบของคุณ ที่นี่" at bounding box center [189, 261] width 209 height 40
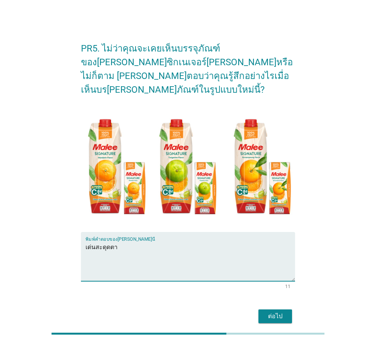
type textarea "เด่นสะดุดตา"
click at [275, 312] on div "ต่อไป" at bounding box center [274, 316] width 21 height 9
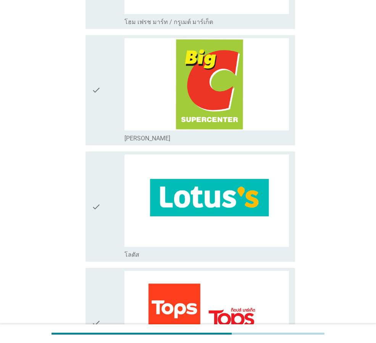
scroll to position [305, 0]
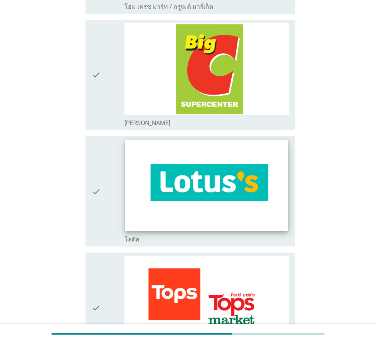
click at [190, 189] on img at bounding box center [206, 186] width 162 height 92
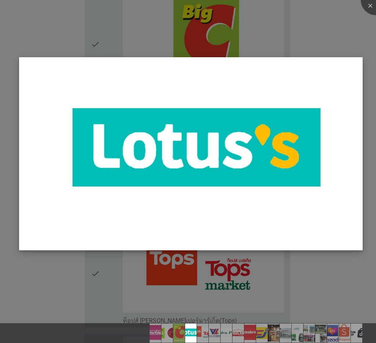
scroll to position [343, 0]
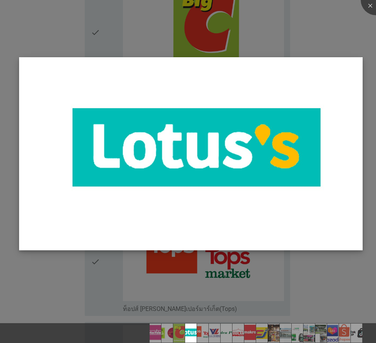
click at [343, 196] on img at bounding box center [190, 153] width 343 height 193
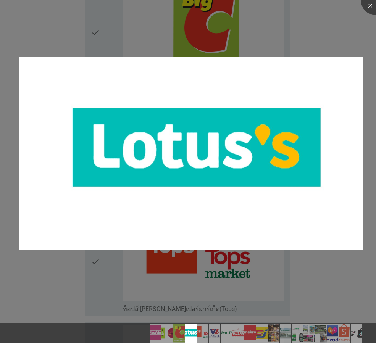
click at [35, 286] on div at bounding box center [188, 171] width 376 height 343
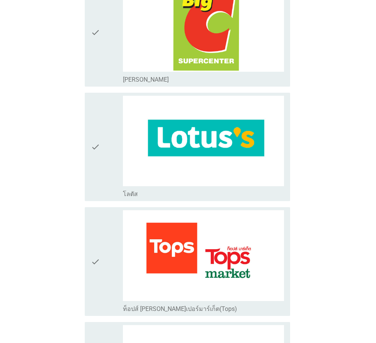
click at [118, 265] on div at bounding box center [188, 171] width 376 height 343
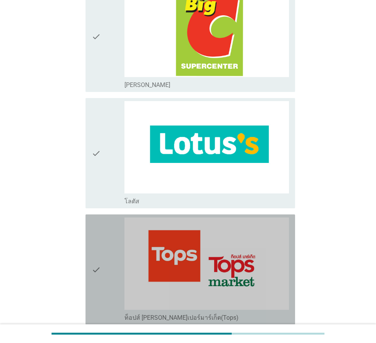
click at [102, 243] on div "check" at bounding box center [108, 269] width 33 height 104
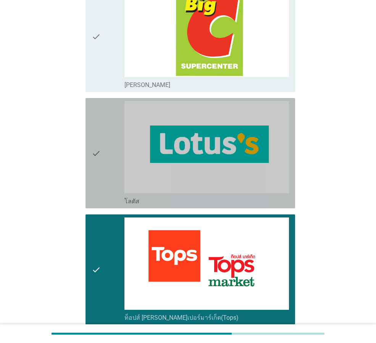
click at [92, 161] on icon "check" at bounding box center [96, 153] width 9 height 104
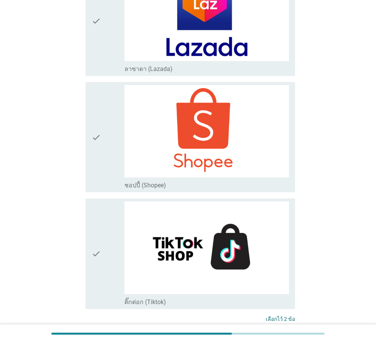
scroll to position [1983, 0]
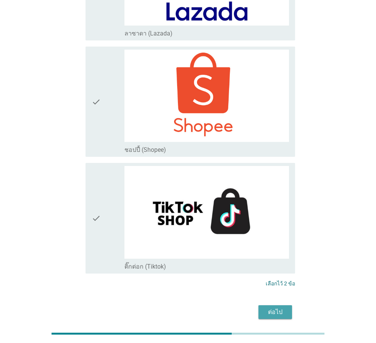
click at [275, 307] on div "ต่อไป" at bounding box center [274, 311] width 21 height 9
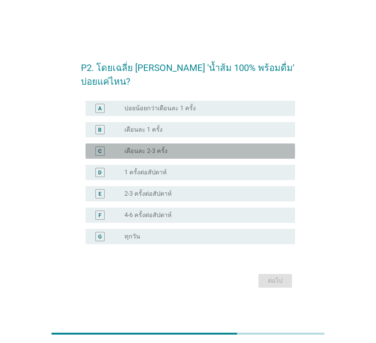
click at [164, 153] on label "เดือนละ 2-3 ครั้ง" at bounding box center [145, 151] width 43 height 8
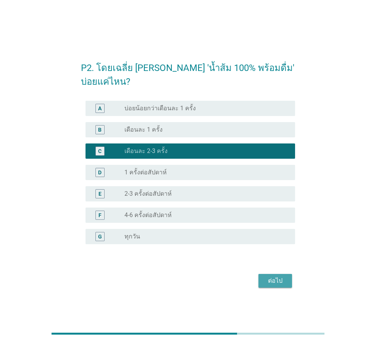
click at [278, 283] on div "ต่อไป" at bounding box center [274, 280] width 21 height 9
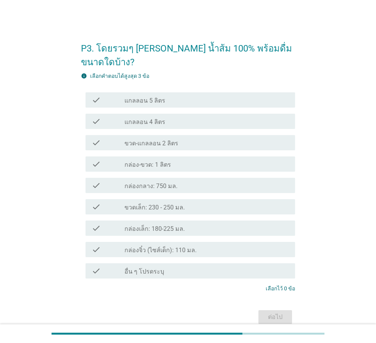
click at [95, 159] on icon "check" at bounding box center [96, 163] width 9 height 9
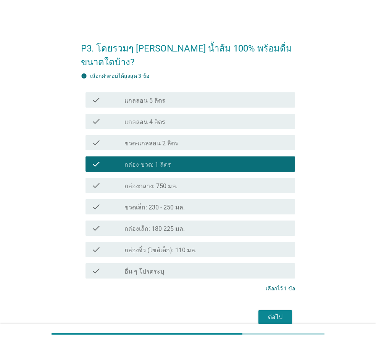
click at [278, 312] on div "ต่อไป" at bounding box center [274, 316] width 21 height 9
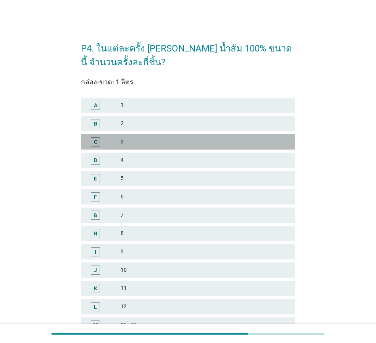
click at [94, 139] on div "C" at bounding box center [95, 142] width 3 height 8
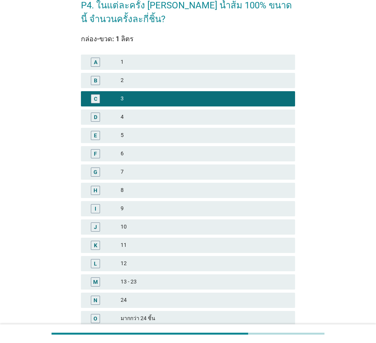
scroll to position [109, 0]
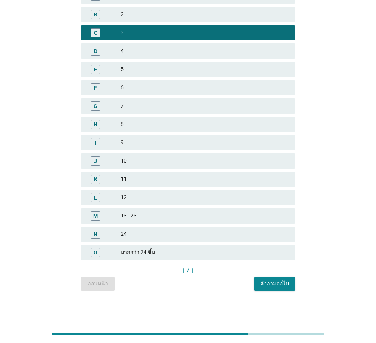
click at [278, 284] on div "คำถามต่อไป" at bounding box center [274, 284] width 29 height 8
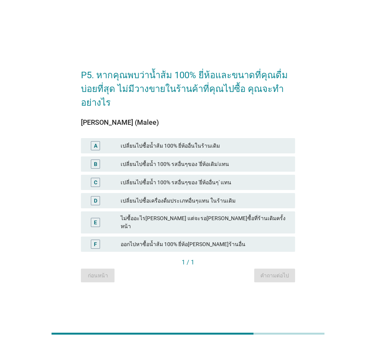
click at [92, 150] on div "A" at bounding box center [95, 145] width 9 height 9
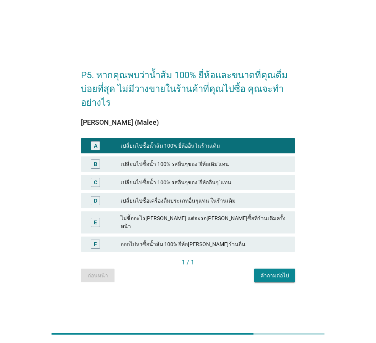
click at [278, 272] on div "คำถามต่อไป" at bounding box center [274, 276] width 29 height 8
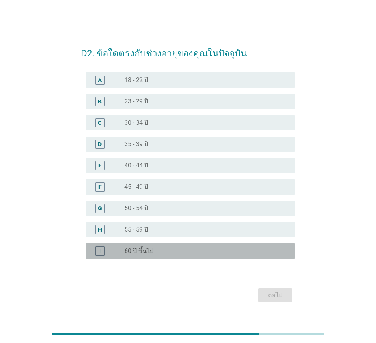
click at [102, 247] on div "I" at bounding box center [99, 250] width 9 height 9
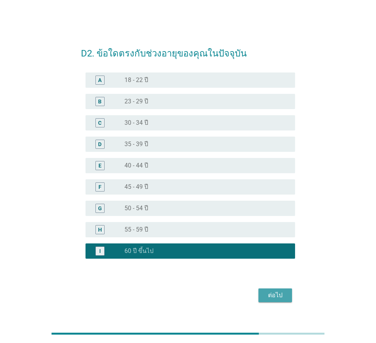
click at [270, 292] on div "ต่อไป" at bounding box center [274, 295] width 21 height 9
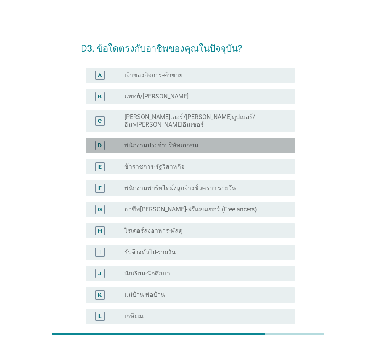
click at [153, 142] on label "พนักงานประจำบริษัทเอกชน" at bounding box center [161, 146] width 74 height 8
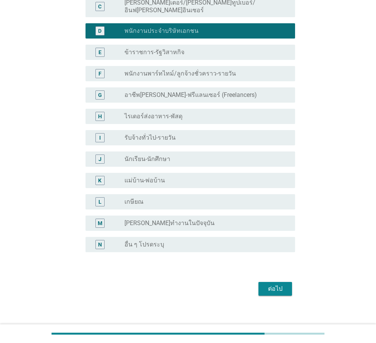
scroll to position [116, 0]
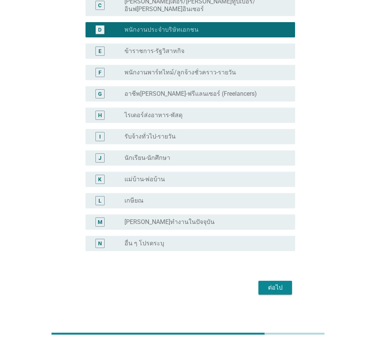
click at [277, 283] on div "ต่อไป" at bounding box center [274, 287] width 21 height 9
